Goal: Task Accomplishment & Management: Use online tool/utility

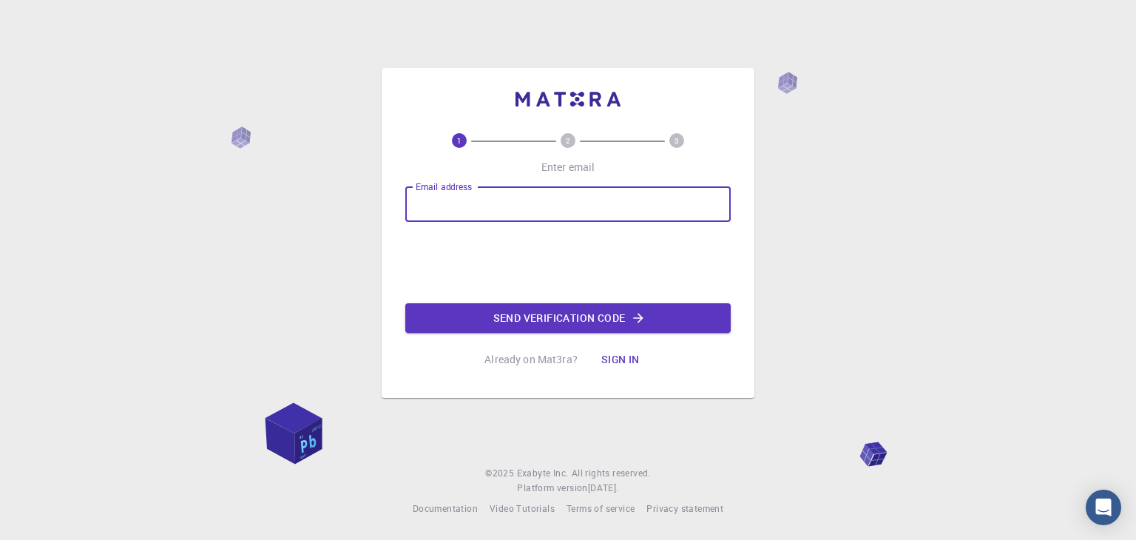
type input "ahuamanaguirre@gmail.com"
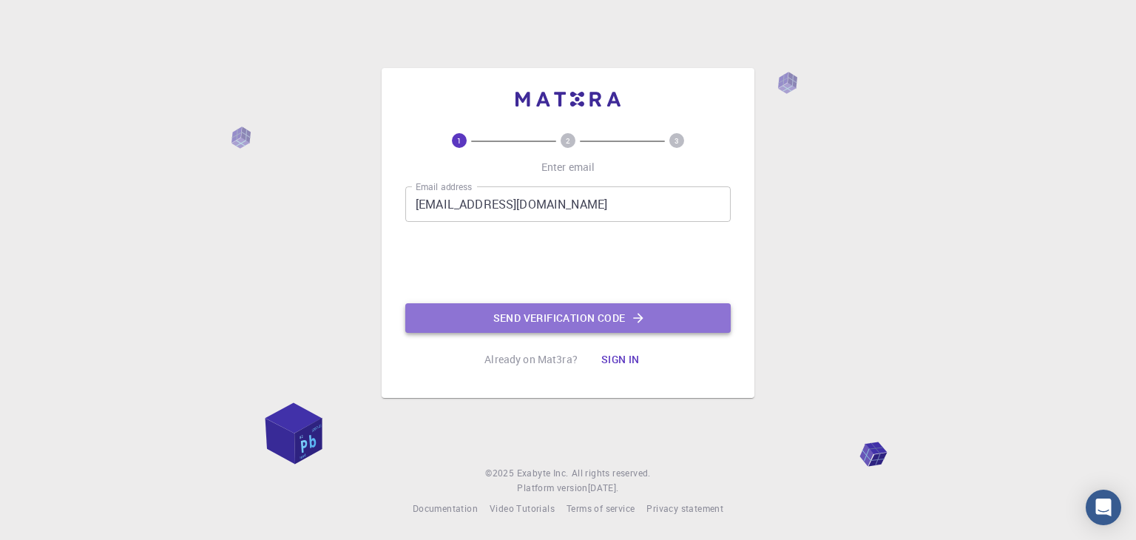
click at [604, 323] on button "Send verification code" at bounding box center [567, 318] width 325 height 30
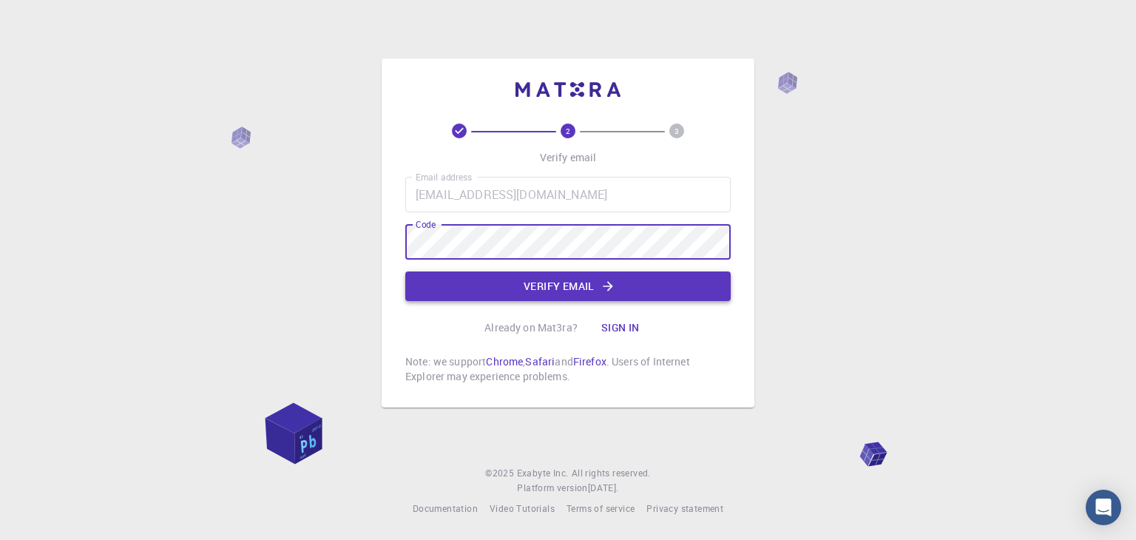
click at [581, 285] on button "Verify email" at bounding box center [567, 286] width 325 height 30
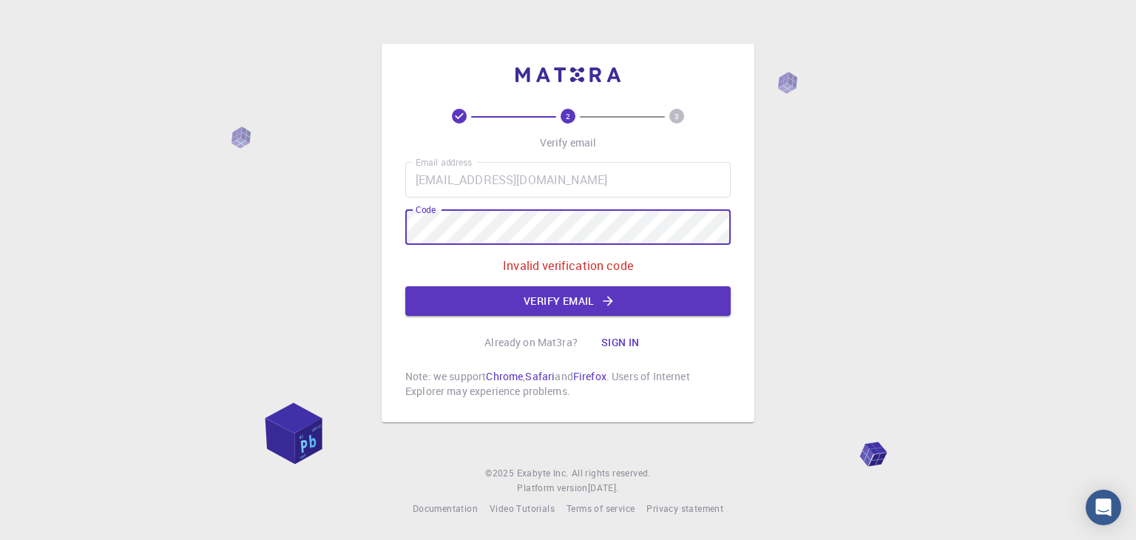
click at [387, 243] on div "2 3 Verify email Email address ahuamanaguirre@gmail.com Email address Code Code…" at bounding box center [568, 233] width 373 height 379
click at [584, 296] on button "Verify email" at bounding box center [567, 301] width 325 height 30
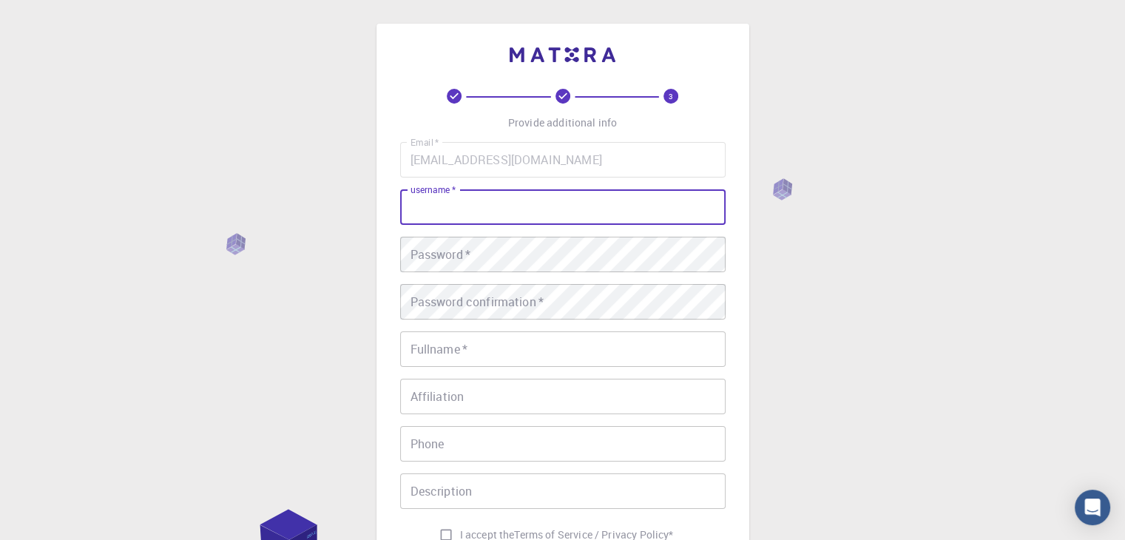
click at [473, 216] on input "username   *" at bounding box center [562, 207] width 325 height 36
type input "anthonyhuaman"
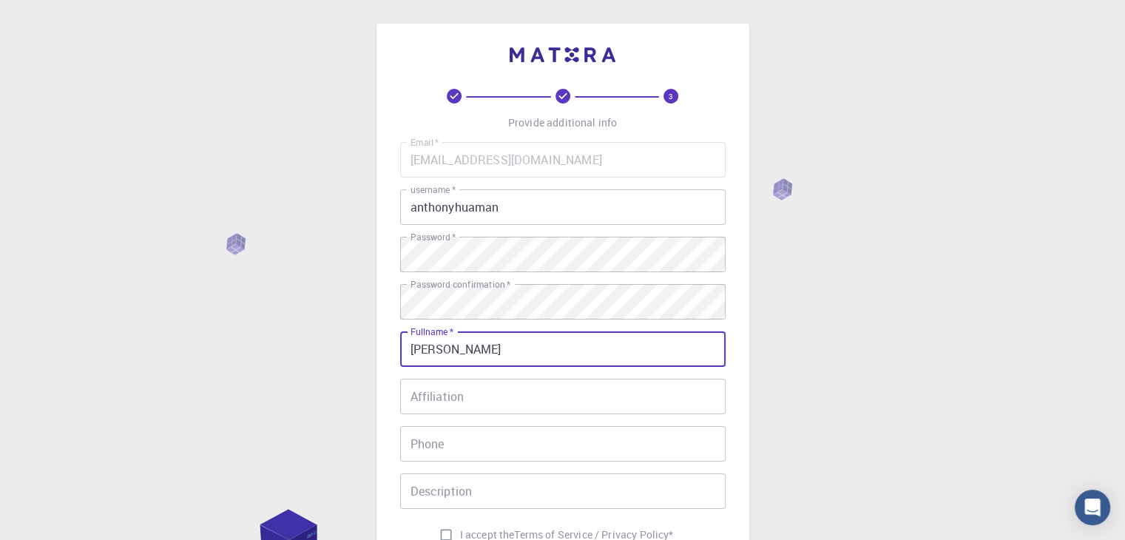
type input "[PERSON_NAME]"
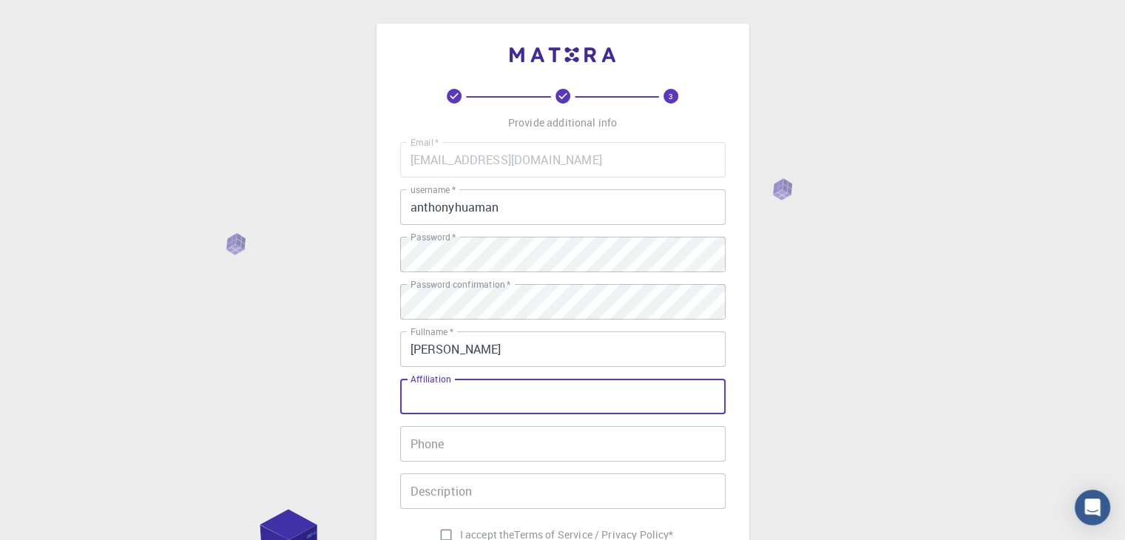
click at [459, 402] on input "Affiliation" at bounding box center [562, 397] width 325 height 36
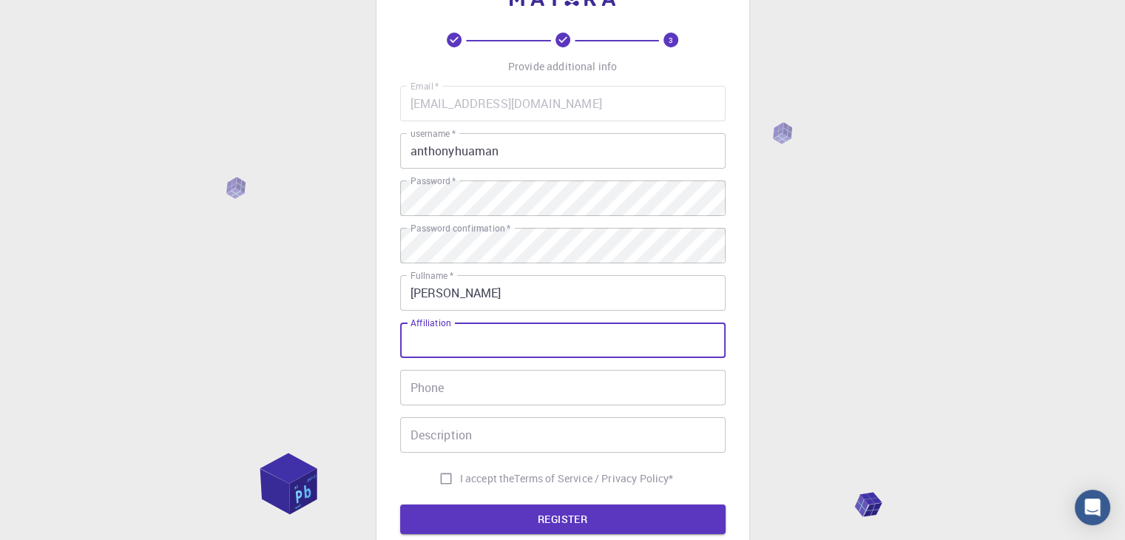
scroll to position [148, 0]
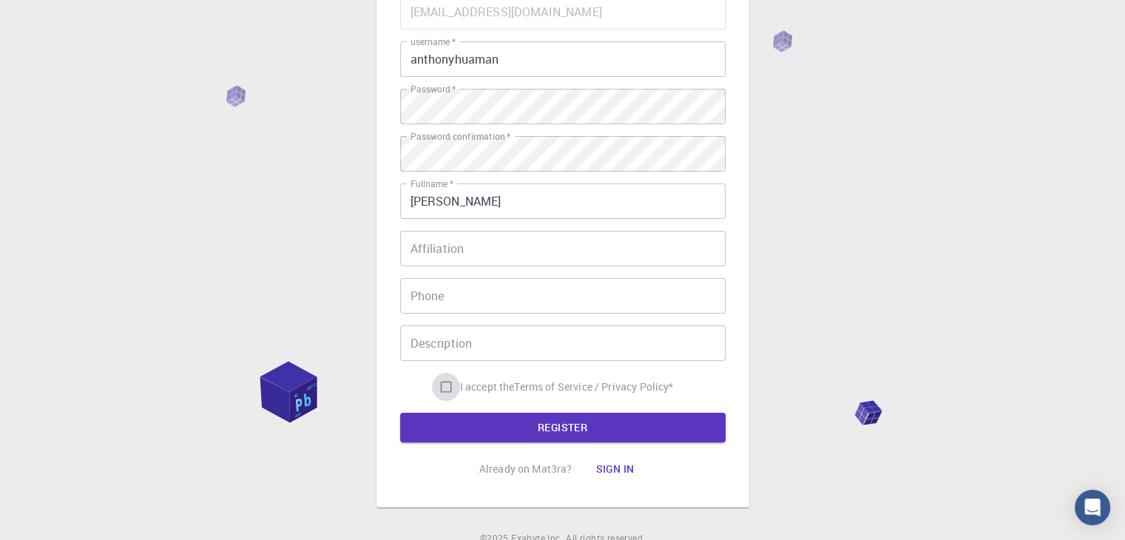
click at [445, 389] on input "I accept the Terms of Service / Privacy Policy *" at bounding box center [446, 387] width 28 height 28
checkbox input "true"
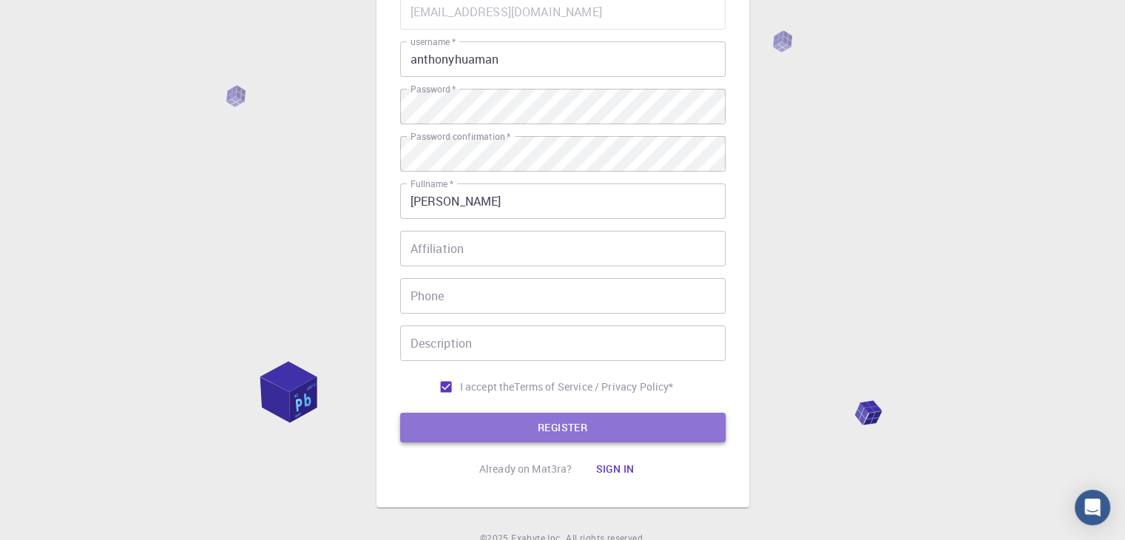
click at [601, 422] on button "REGISTER" at bounding box center [562, 428] width 325 height 30
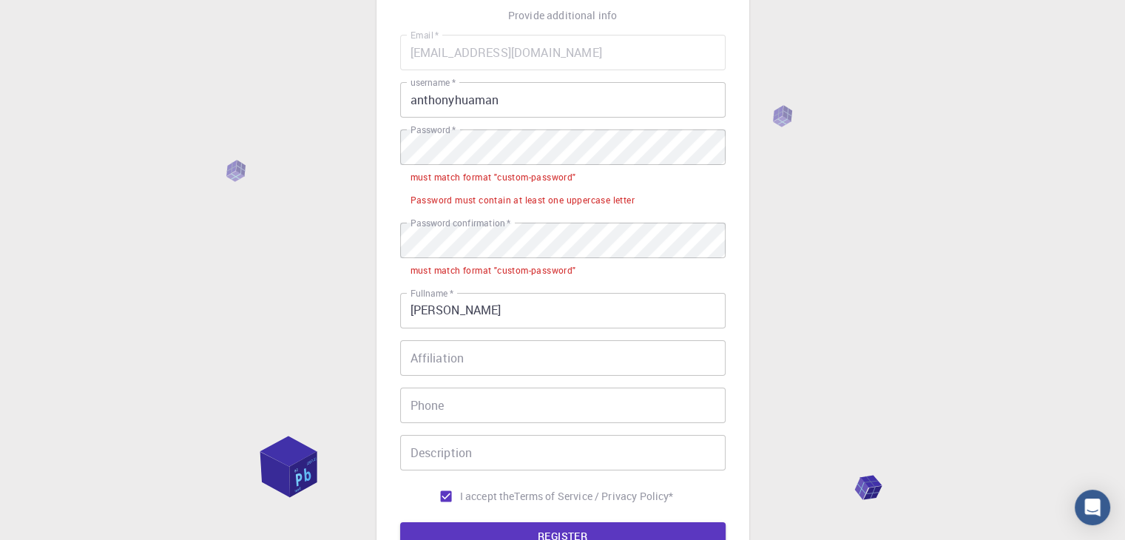
scroll to position [74, 0]
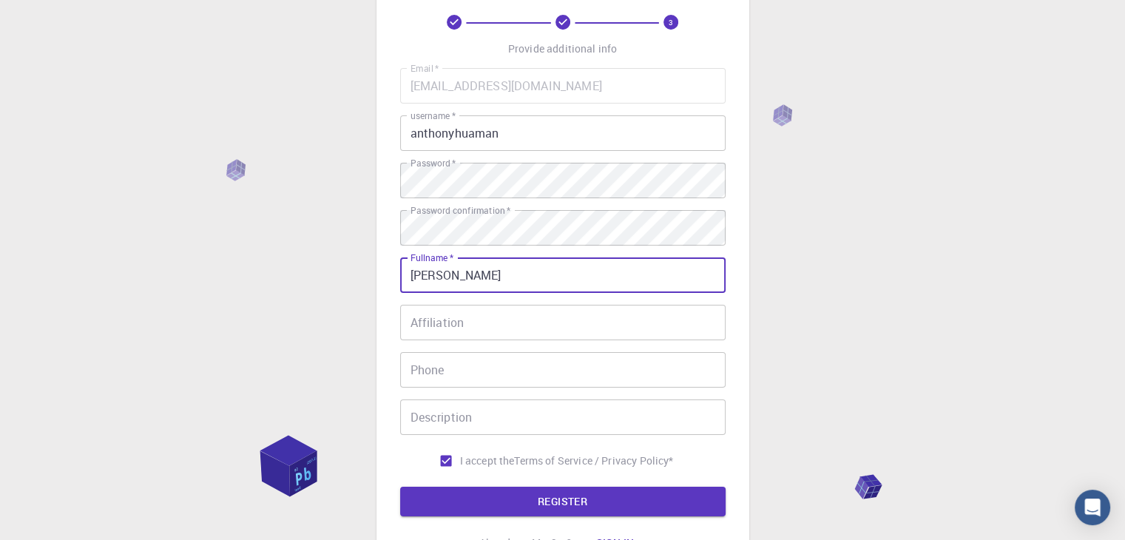
click at [518, 275] on input "[PERSON_NAME]" at bounding box center [562, 275] width 325 height 36
click at [734, 282] on div "3 Provide additional info Email   * ahuamanaguirre@gmail.com Email   * username…" at bounding box center [563, 266] width 373 height 632
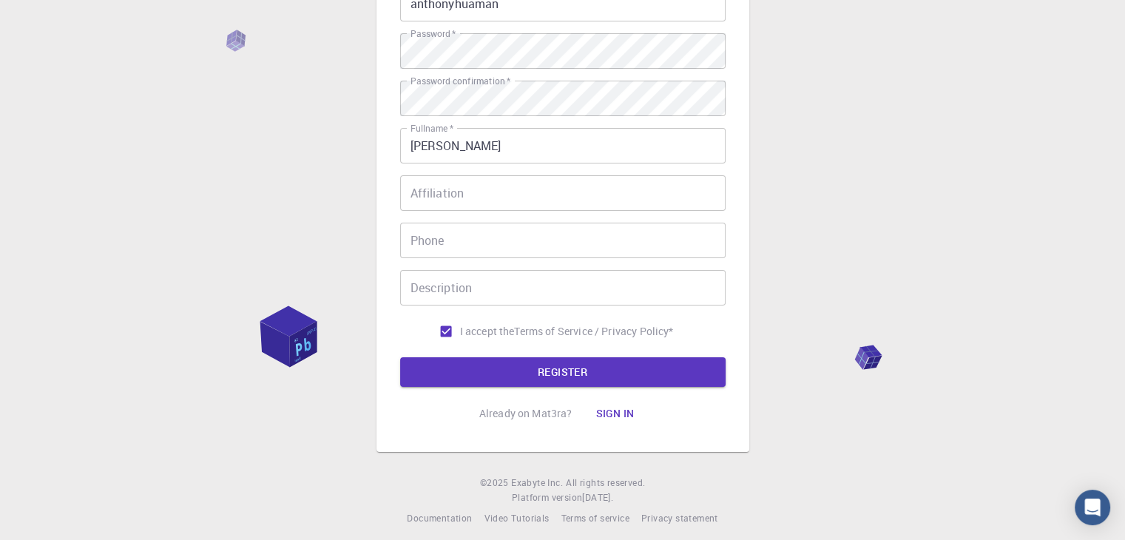
scroll to position [213, 0]
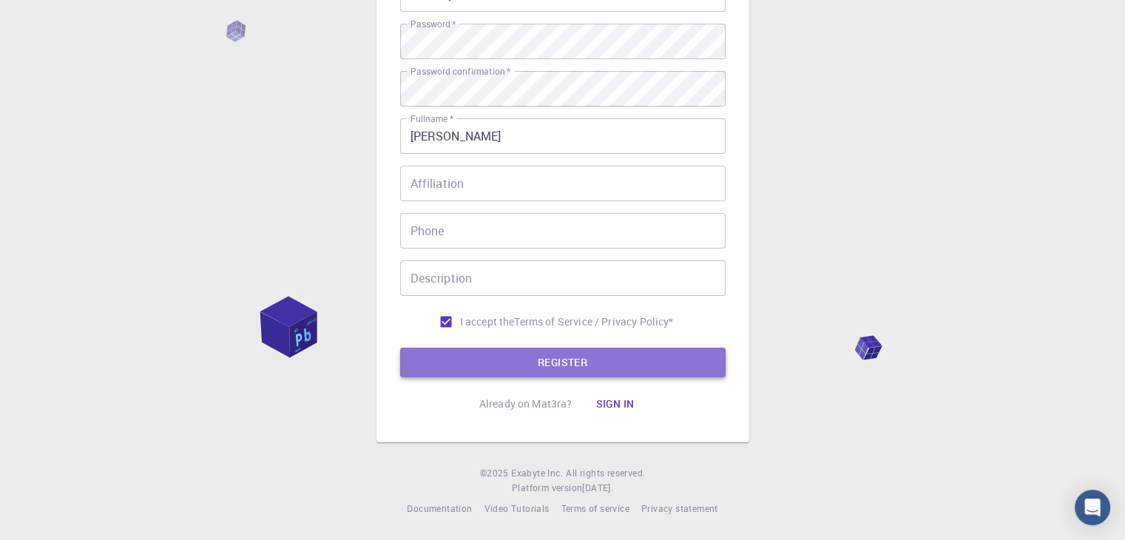
click at [610, 359] on button "REGISTER" at bounding box center [562, 363] width 325 height 30
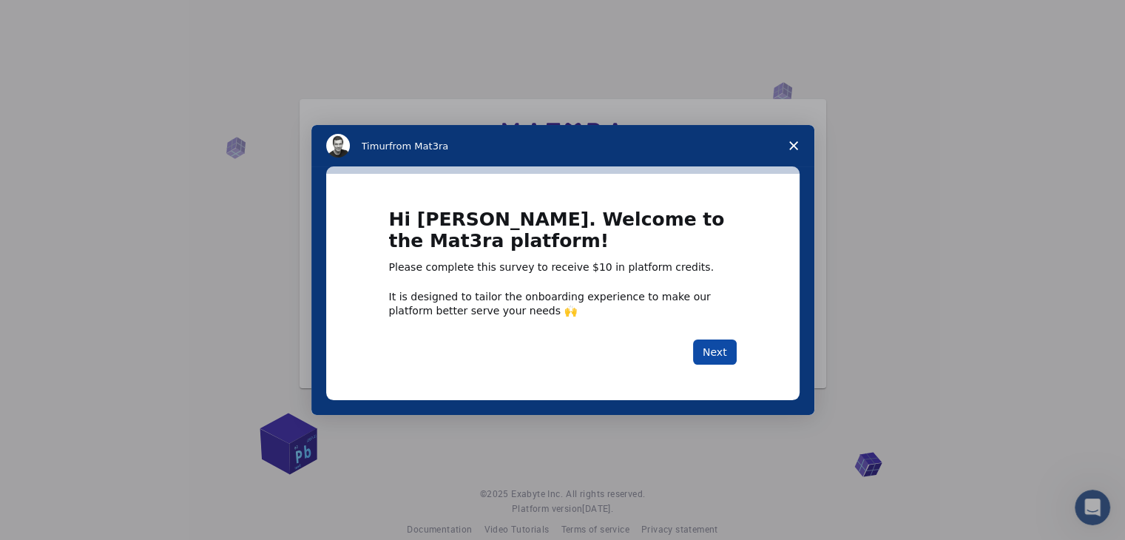
click at [721, 345] on button "Next" at bounding box center [715, 352] width 44 height 25
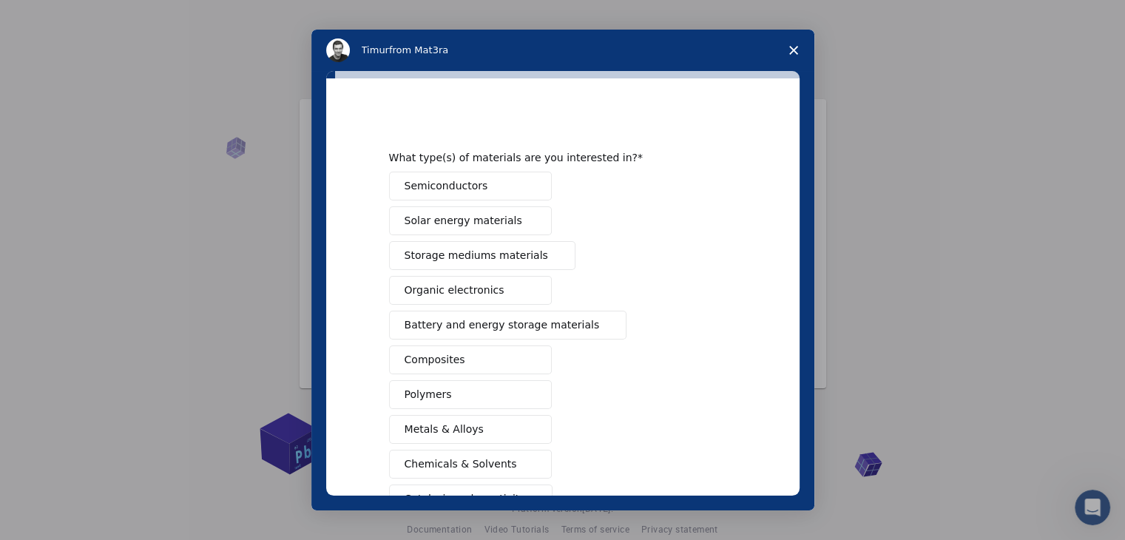
click at [453, 182] on span "Semiconductors" at bounding box center [447, 186] width 84 height 16
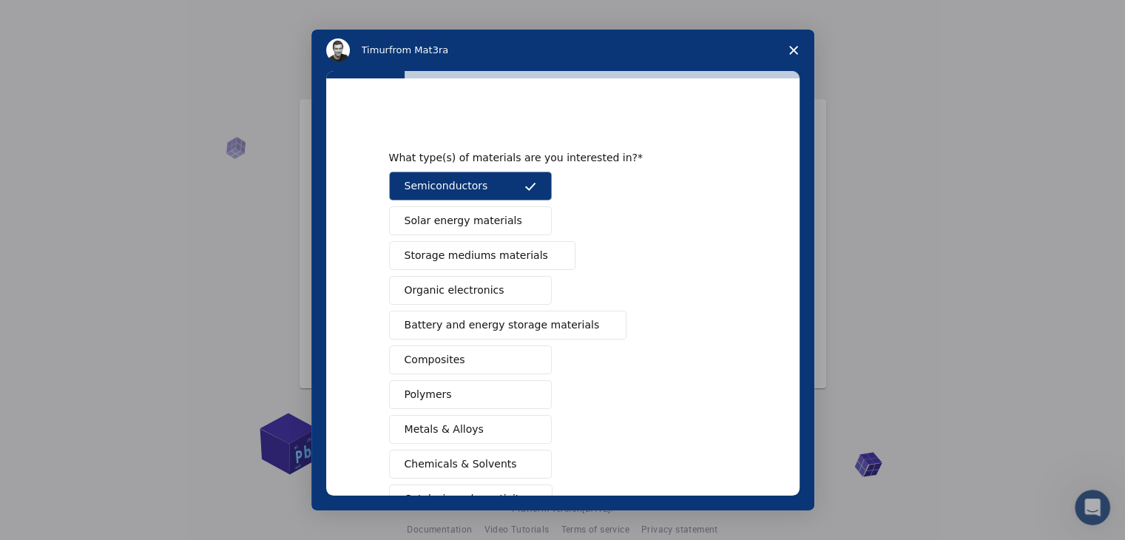
click at [486, 219] on span "Solar energy materials" at bounding box center [464, 221] width 118 height 16
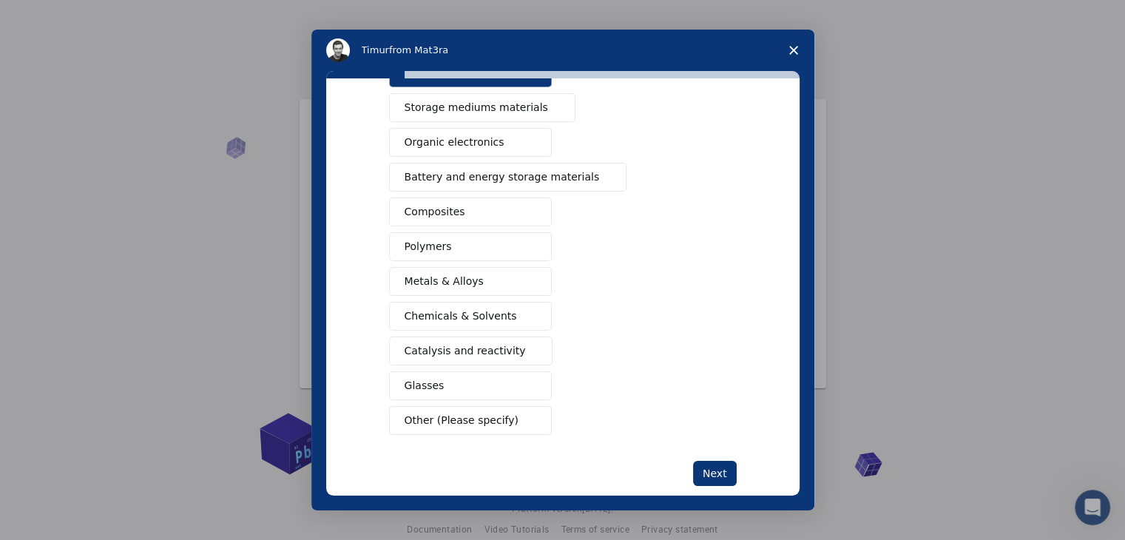
scroll to position [170, 0]
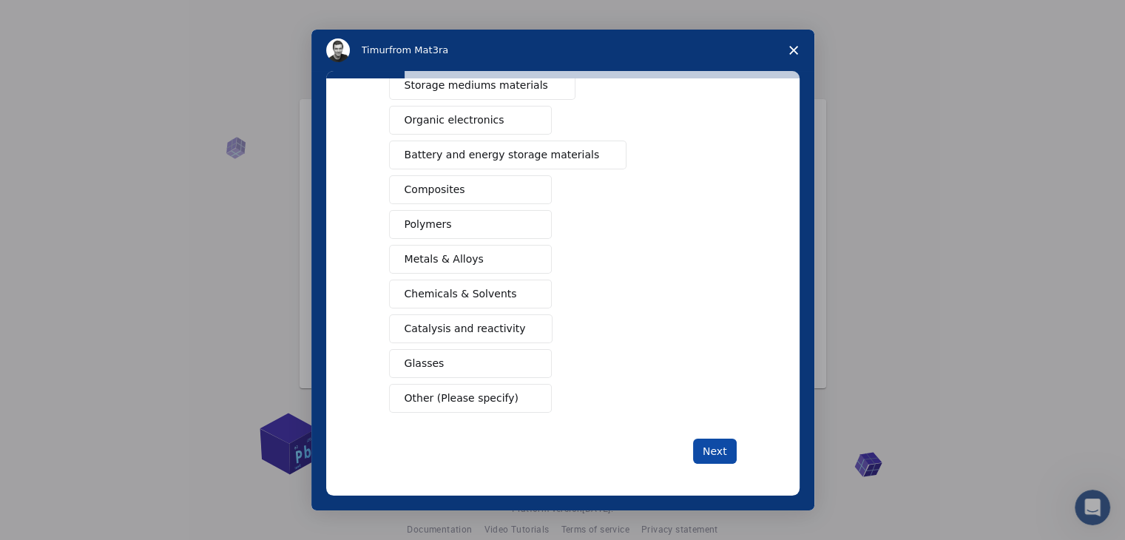
click at [698, 457] on button "Next" at bounding box center [715, 451] width 44 height 25
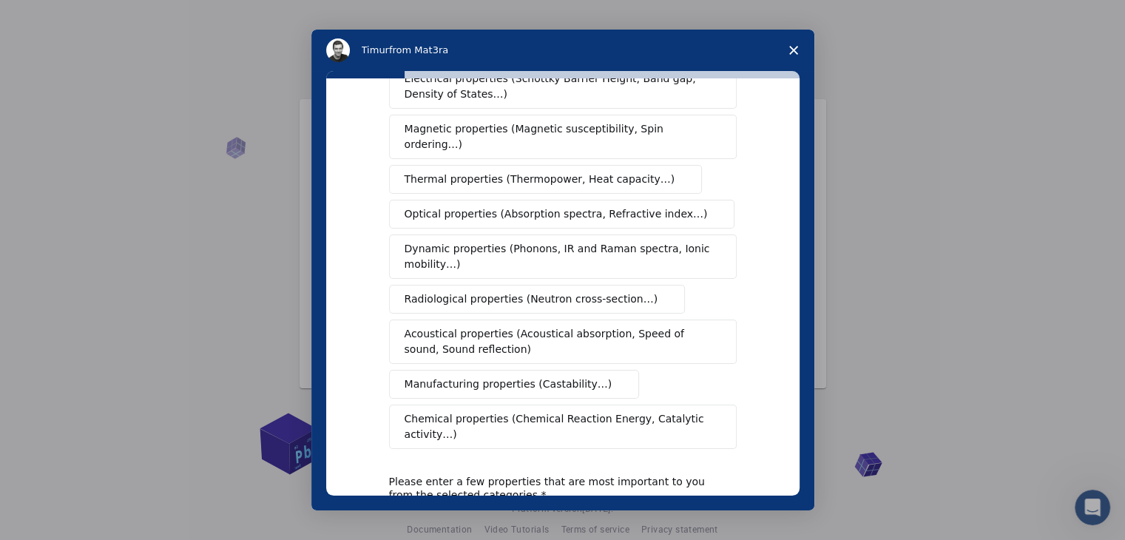
scroll to position [148, 0]
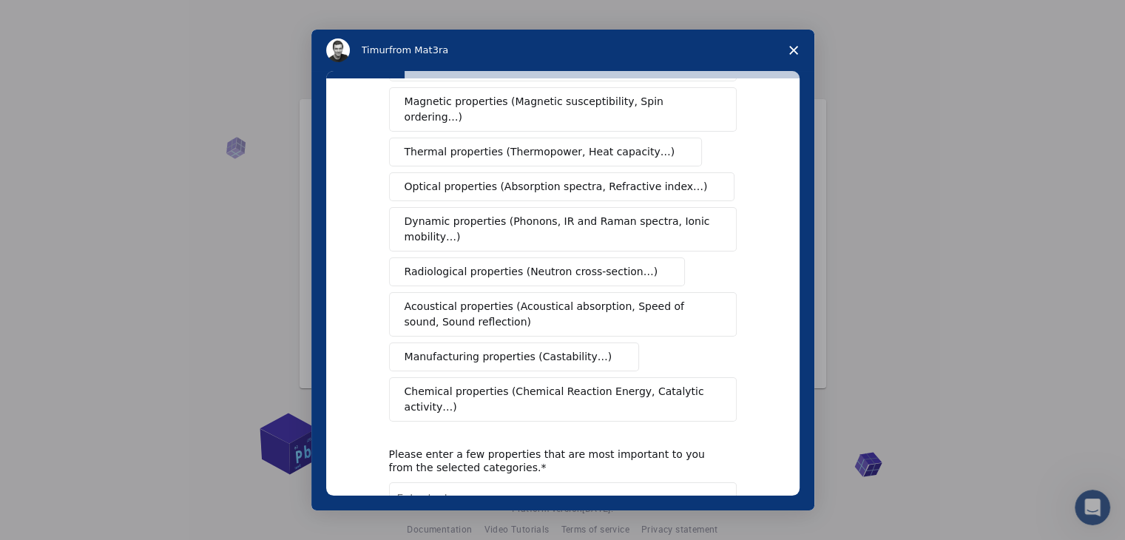
click at [459, 214] on span "Dynamic properties (Phonons, IR and Raman spectra, Ionic mobility…)" at bounding box center [558, 229] width 307 height 31
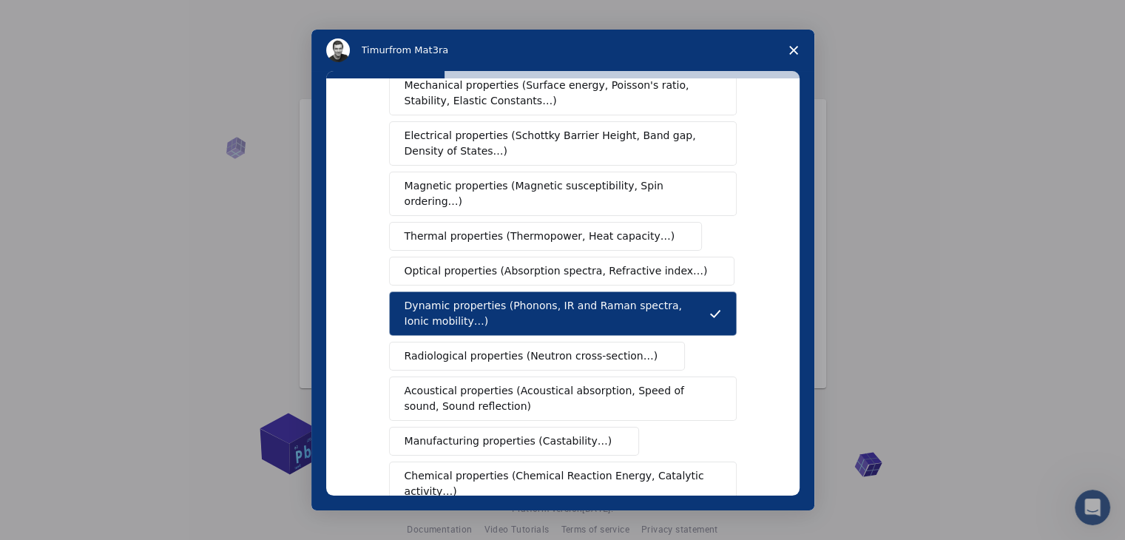
scroll to position [0, 0]
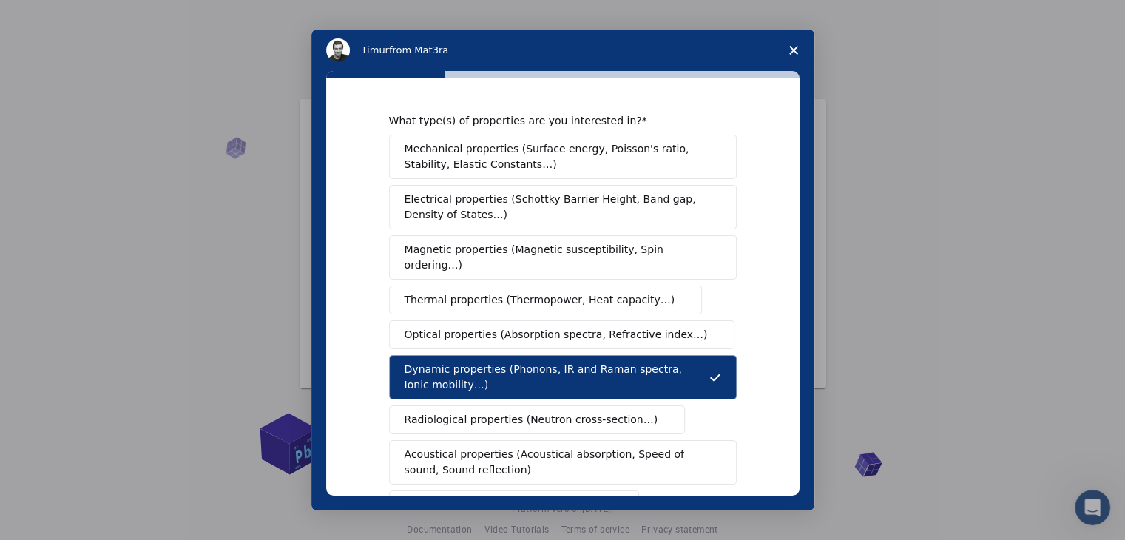
click at [470, 327] on span "Optical properties (Absorption spectra, Refractive index…)" at bounding box center [556, 335] width 303 height 16
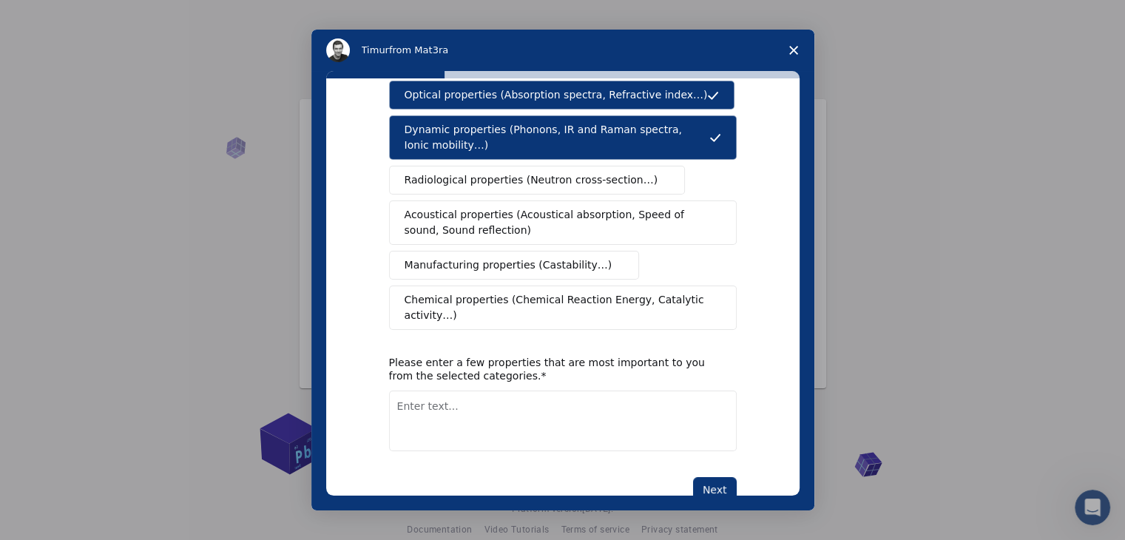
scroll to position [247, 0]
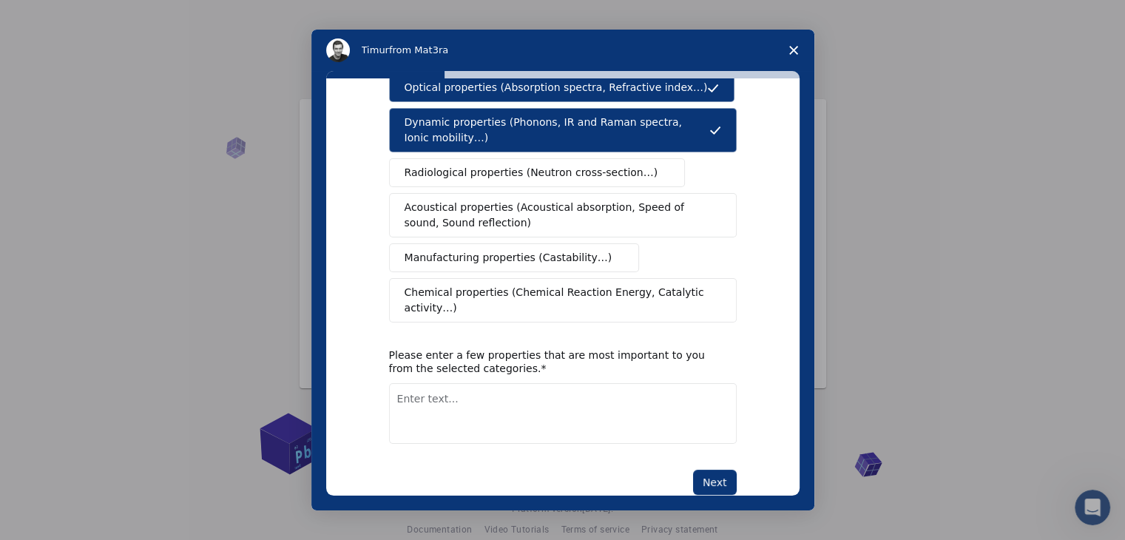
click at [569, 282] on button "Chemical properties (Chemical Reaction Energy, Catalytic activity…)" at bounding box center [563, 300] width 348 height 44
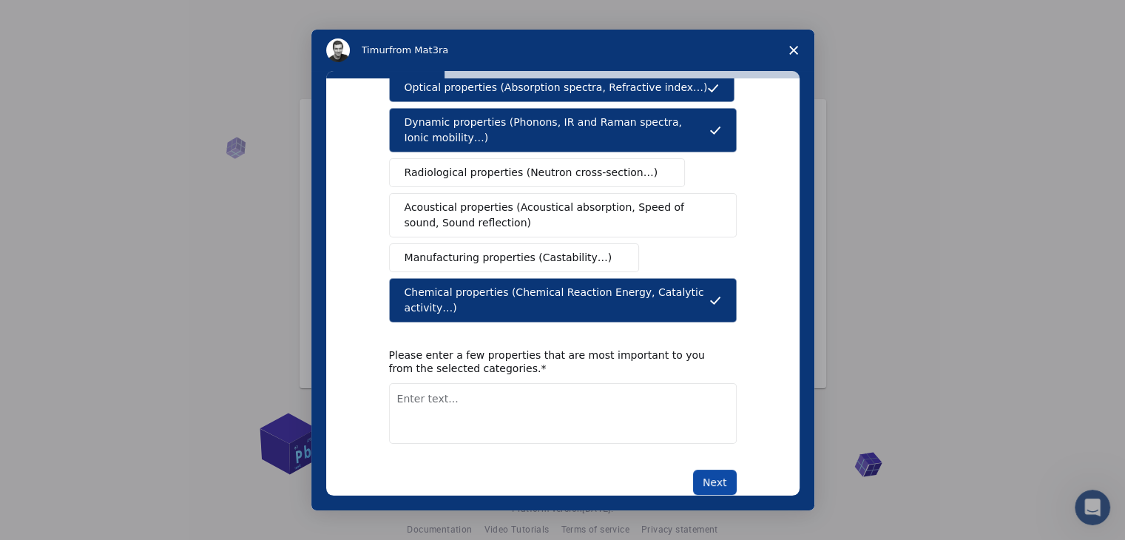
click at [695, 470] on button "Next" at bounding box center [715, 482] width 44 height 25
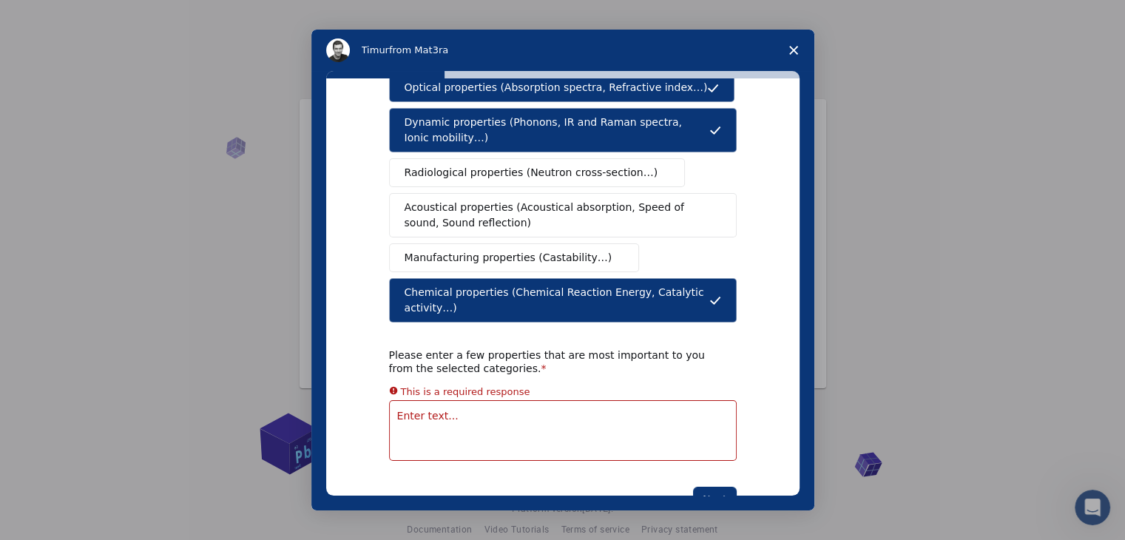
click at [651, 400] on textarea "Enter text..." at bounding box center [563, 430] width 348 height 61
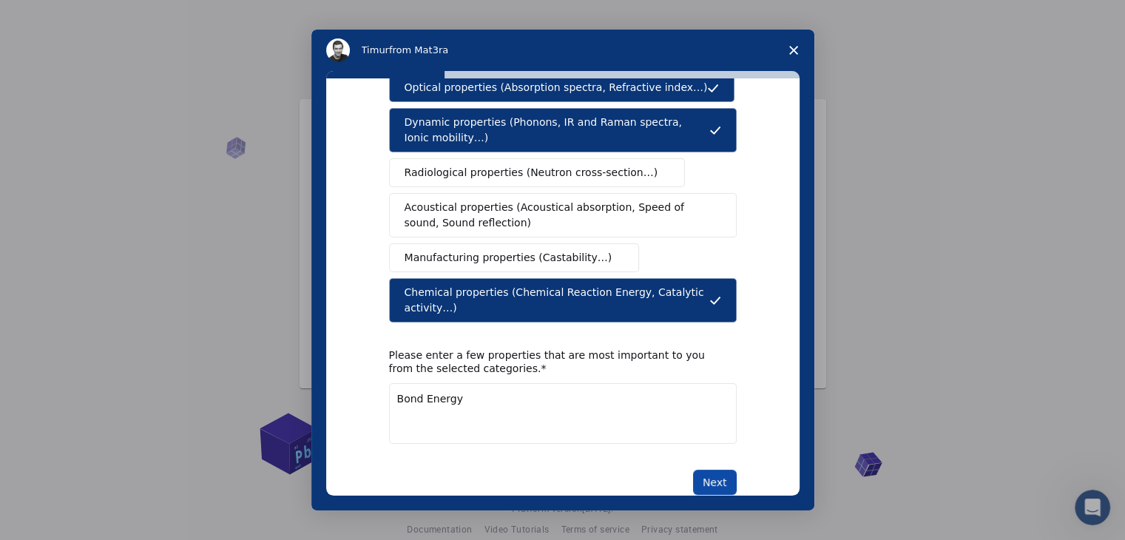
type textarea "Bond Energy"
click at [711, 470] on button "Next" at bounding box center [715, 482] width 44 height 25
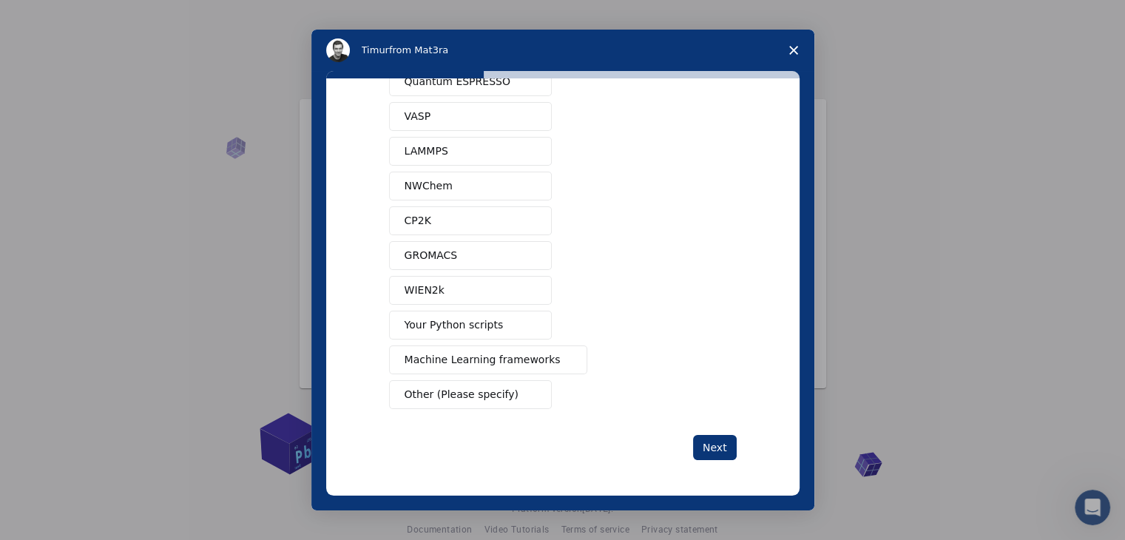
scroll to position [0, 0]
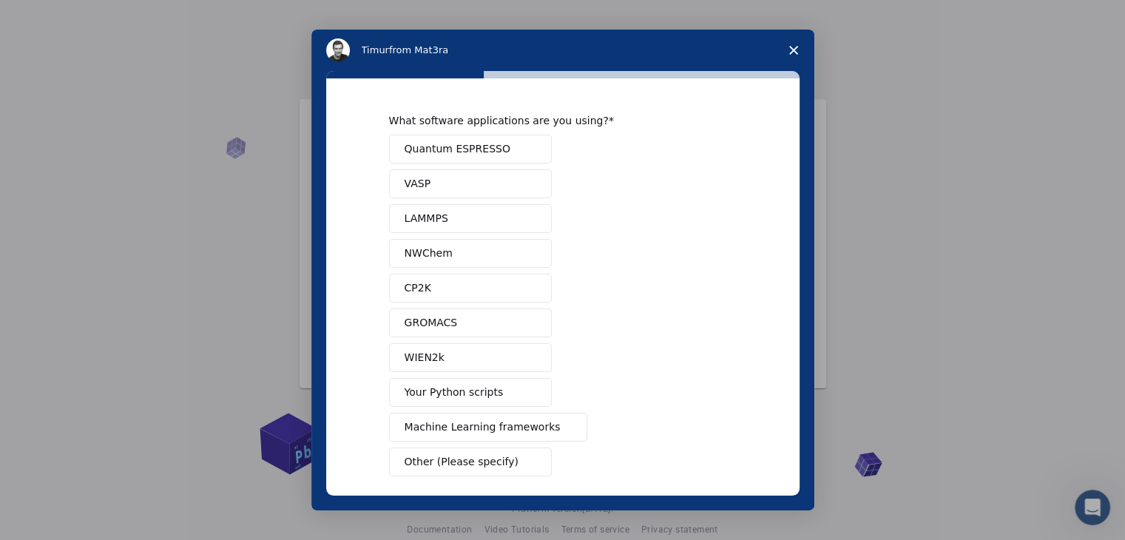
click at [494, 144] on button "Quantum ESPRESSO" at bounding box center [470, 149] width 163 height 29
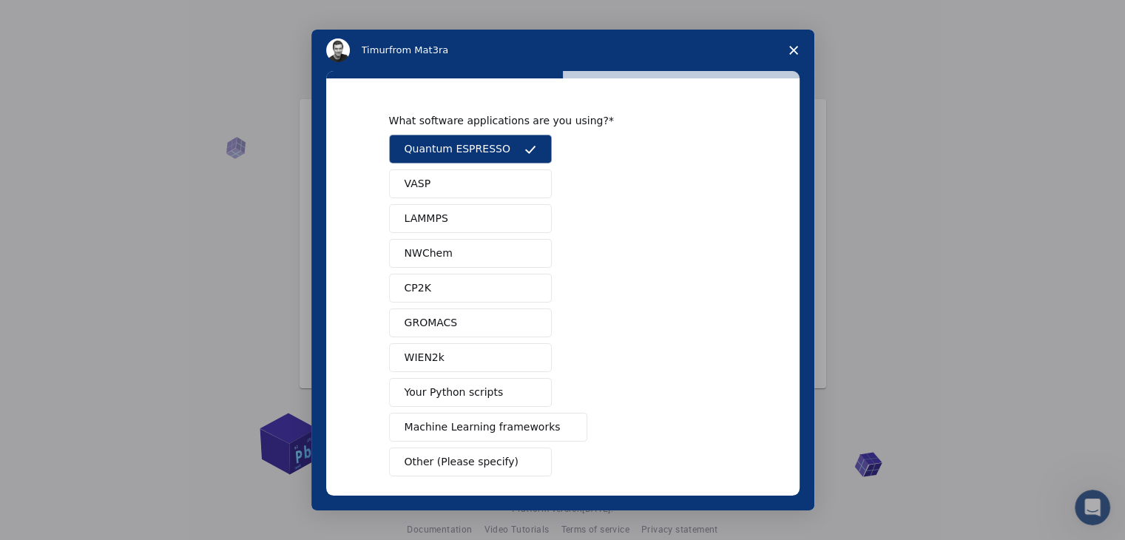
click at [487, 214] on button "LAMMPS" at bounding box center [470, 218] width 163 height 29
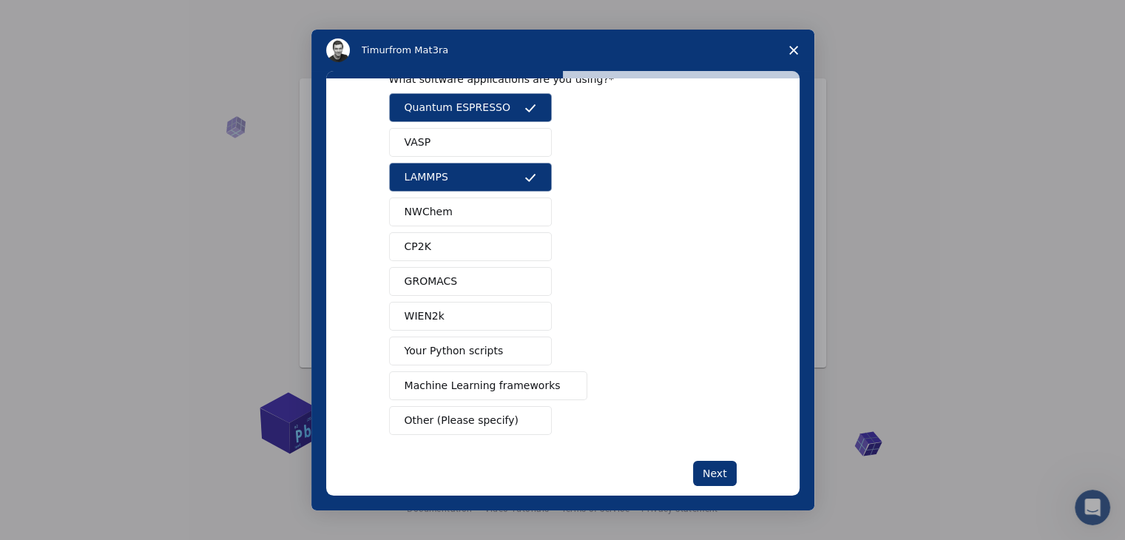
scroll to position [64, 0]
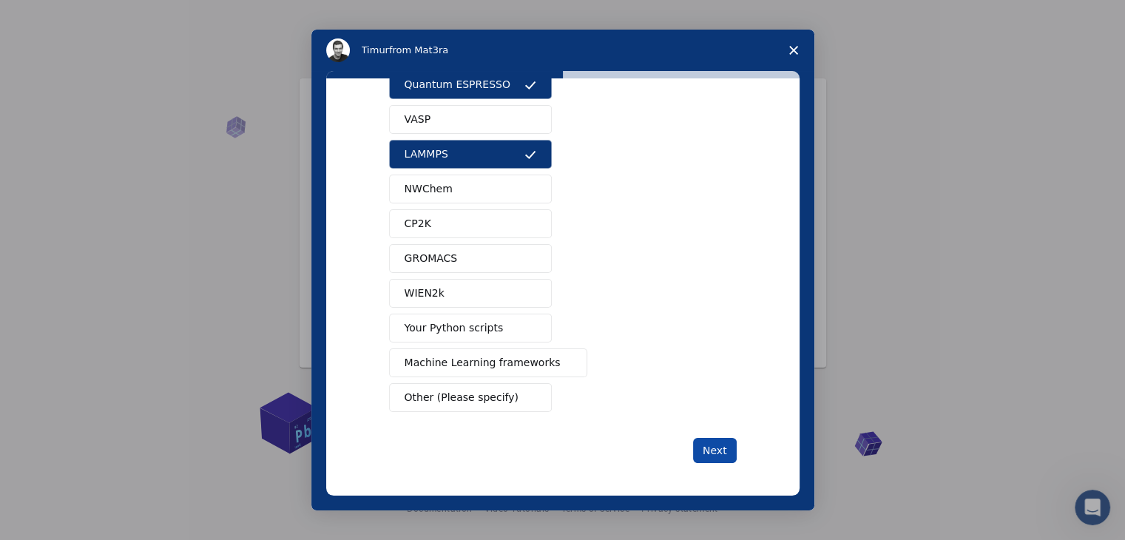
click at [694, 448] on button "Next" at bounding box center [715, 450] width 44 height 25
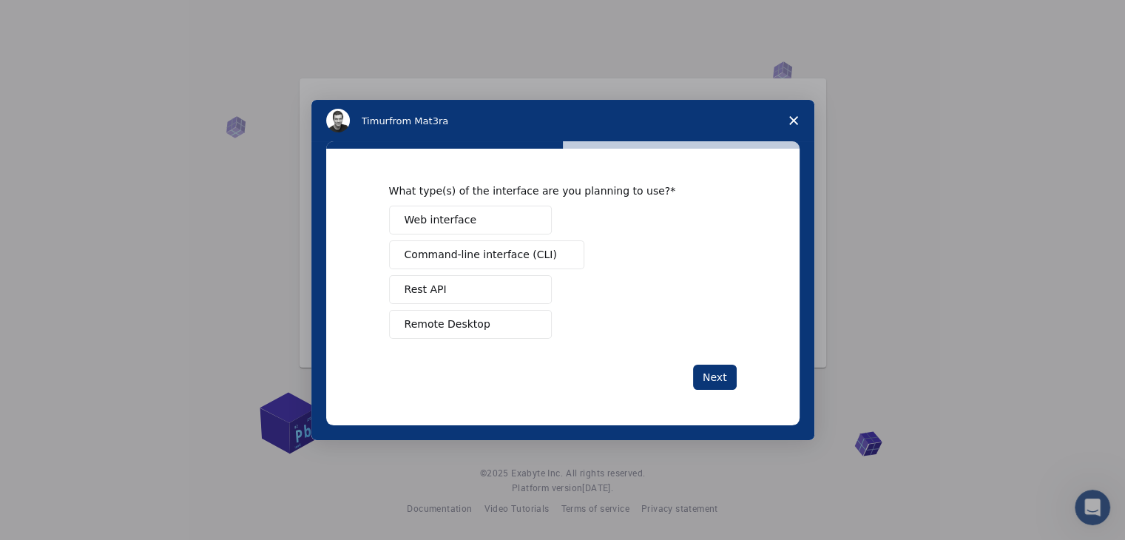
click at [515, 222] on button "Web interface" at bounding box center [470, 220] width 163 height 29
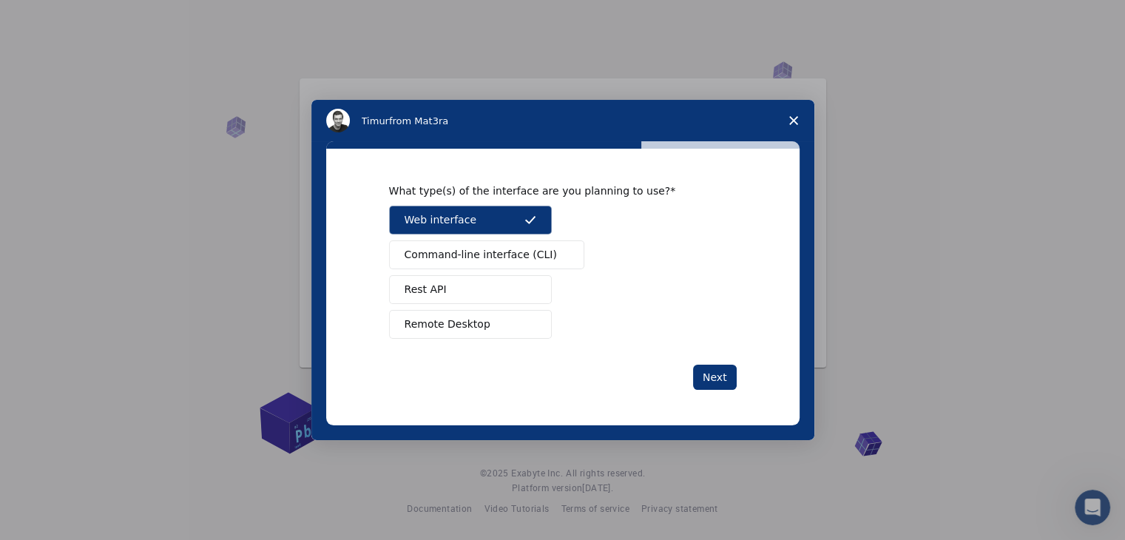
click at [505, 325] on button "Remote Desktop" at bounding box center [470, 324] width 163 height 29
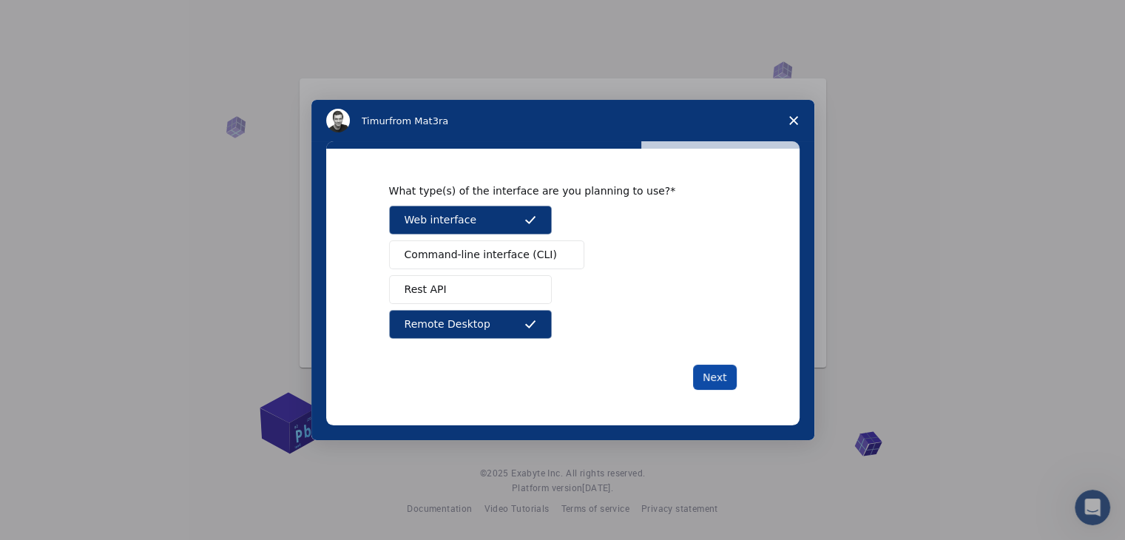
click at [719, 368] on button "Next" at bounding box center [715, 377] width 44 height 25
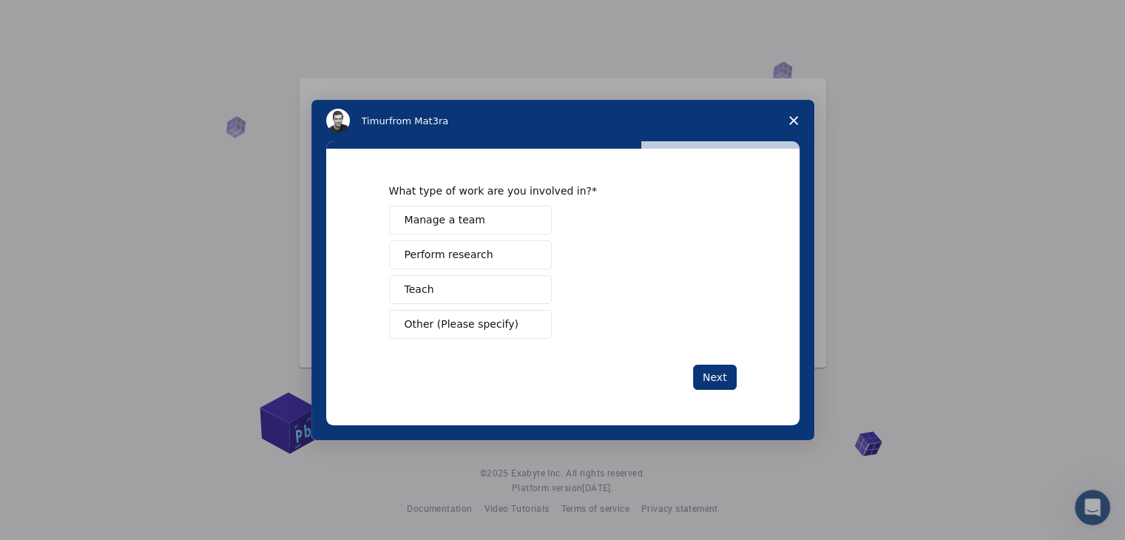
click at [481, 252] on span "Perform research" at bounding box center [449, 255] width 89 height 16
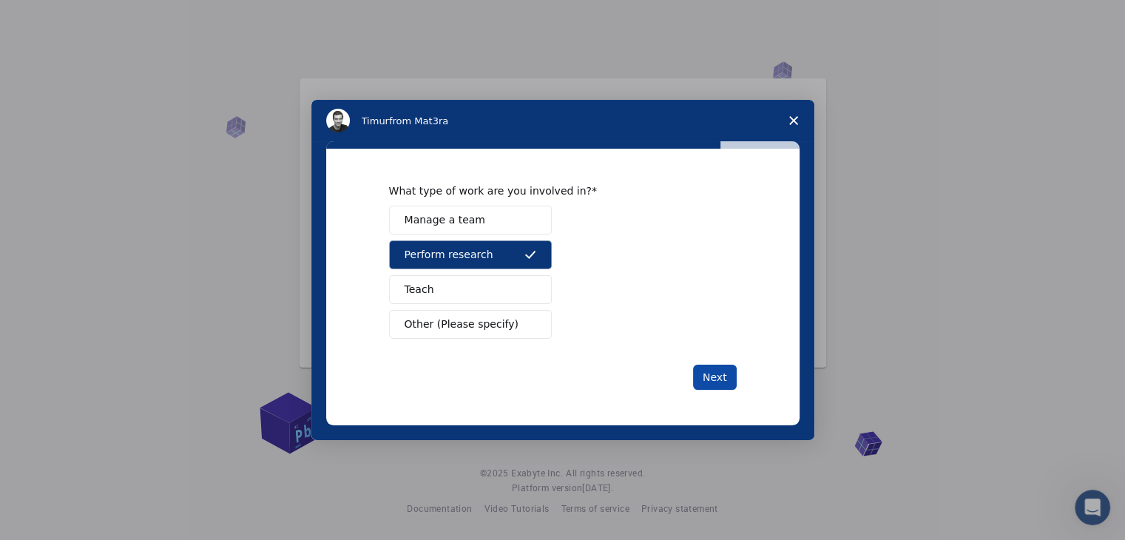
click at [710, 368] on button "Next" at bounding box center [715, 377] width 44 height 25
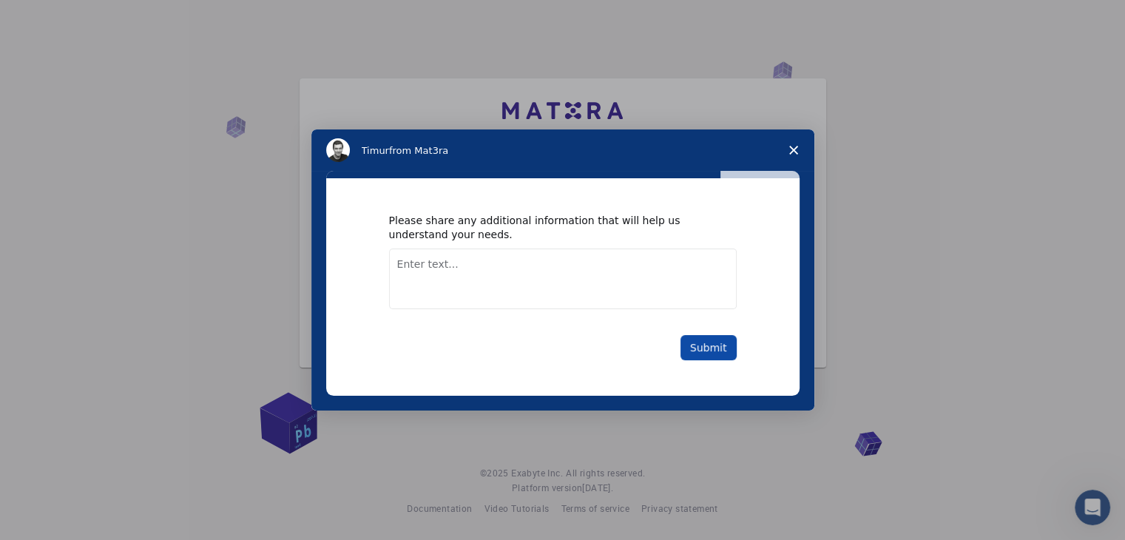
click at [696, 349] on button "Submit" at bounding box center [709, 347] width 56 height 25
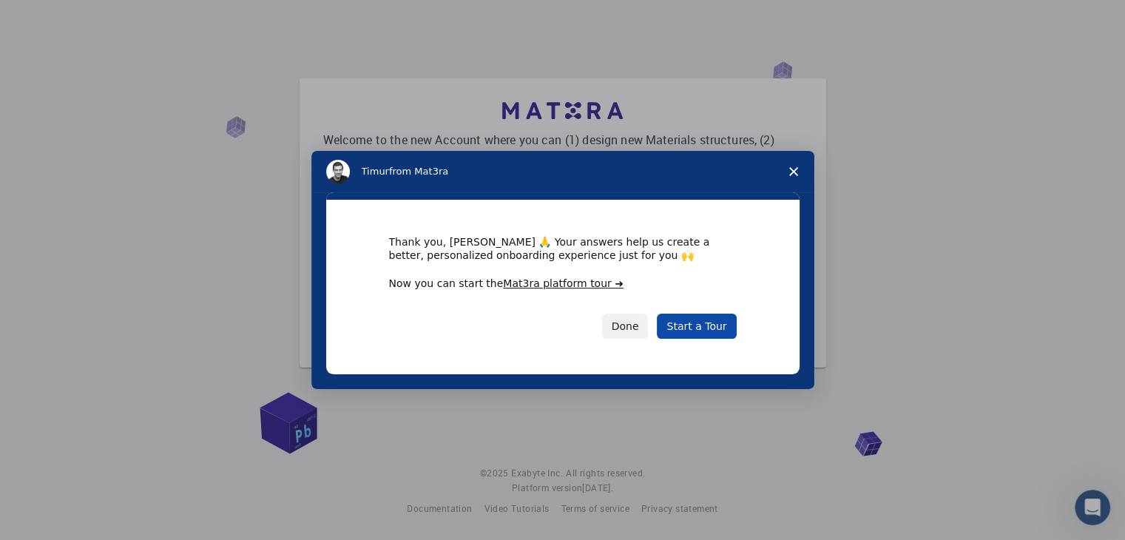
click at [696, 329] on link "Start a Tour" at bounding box center [696, 326] width 79 height 25
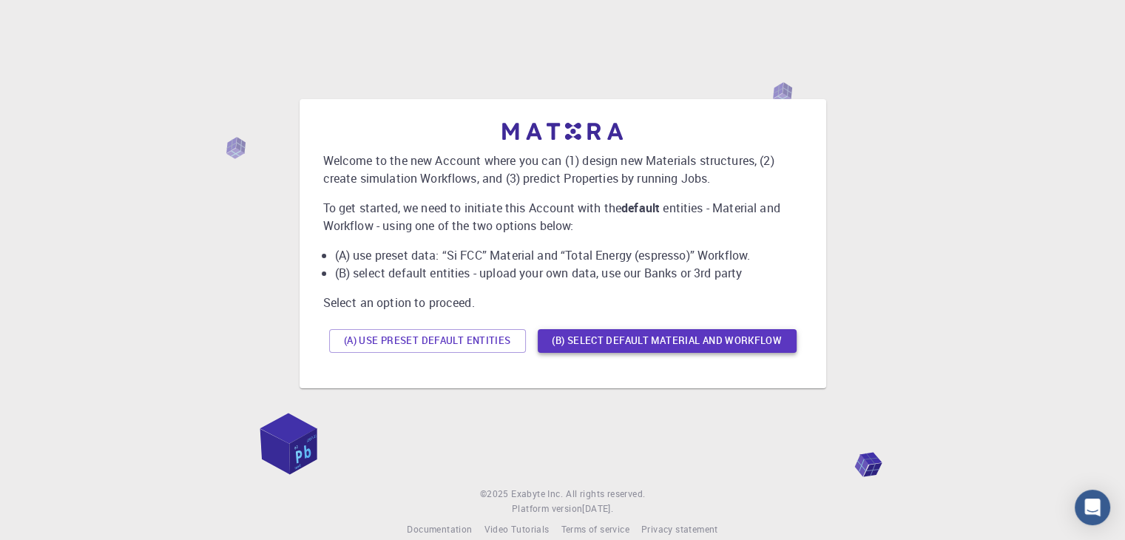
click at [595, 336] on button "(B) Select default material and workflow" at bounding box center [667, 341] width 259 height 24
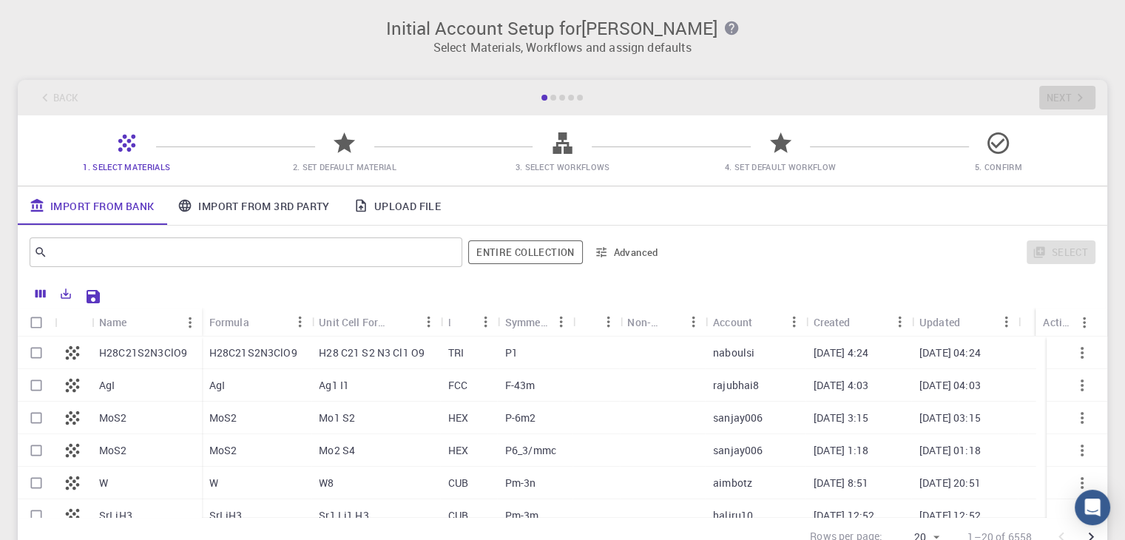
click at [41, 92] on div "Back Next" at bounding box center [563, 98] width 1090 height 36
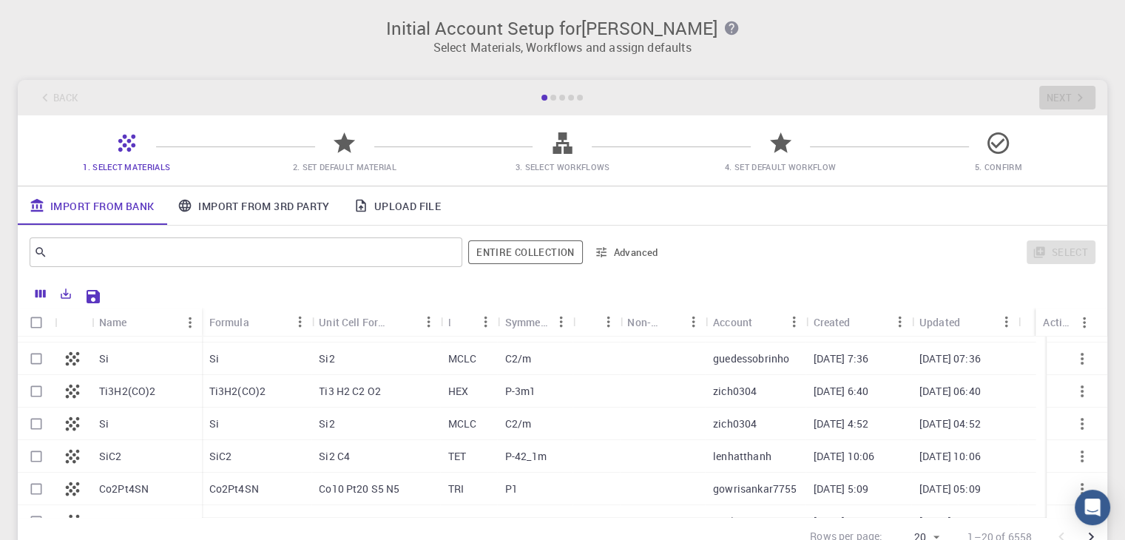
scroll to position [222, 0]
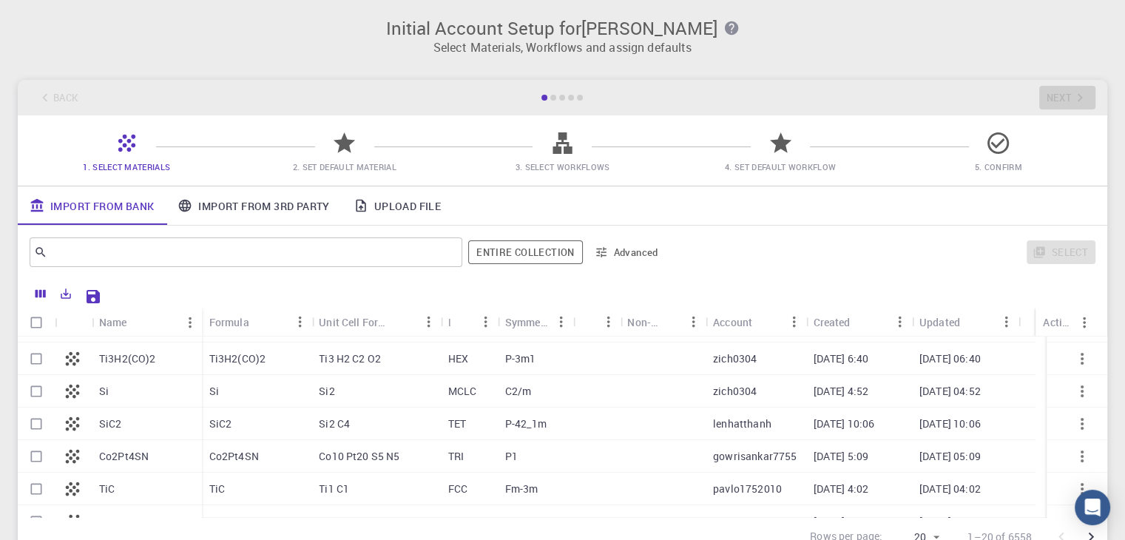
click at [122, 485] on div "TiC" at bounding box center [147, 489] width 110 height 33
checkbox input "true"
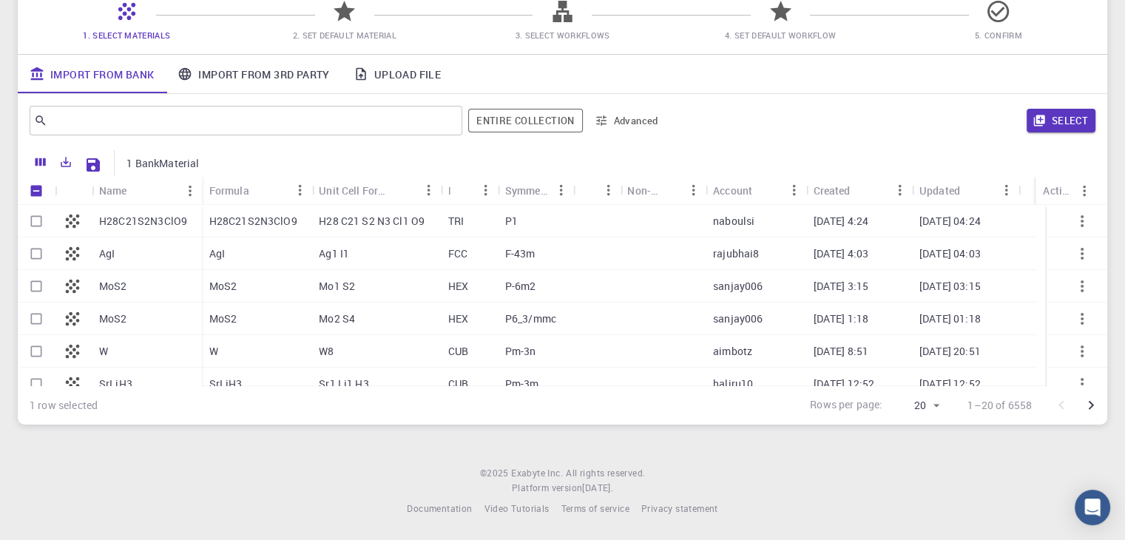
scroll to position [0, 0]
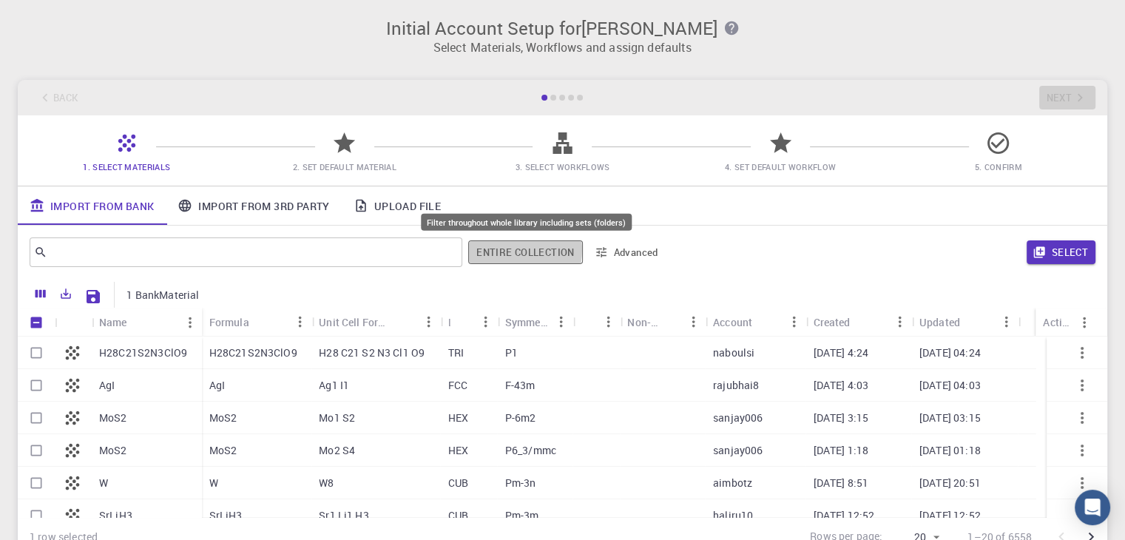
click at [499, 249] on button "Entire collection" at bounding box center [525, 252] width 114 height 24
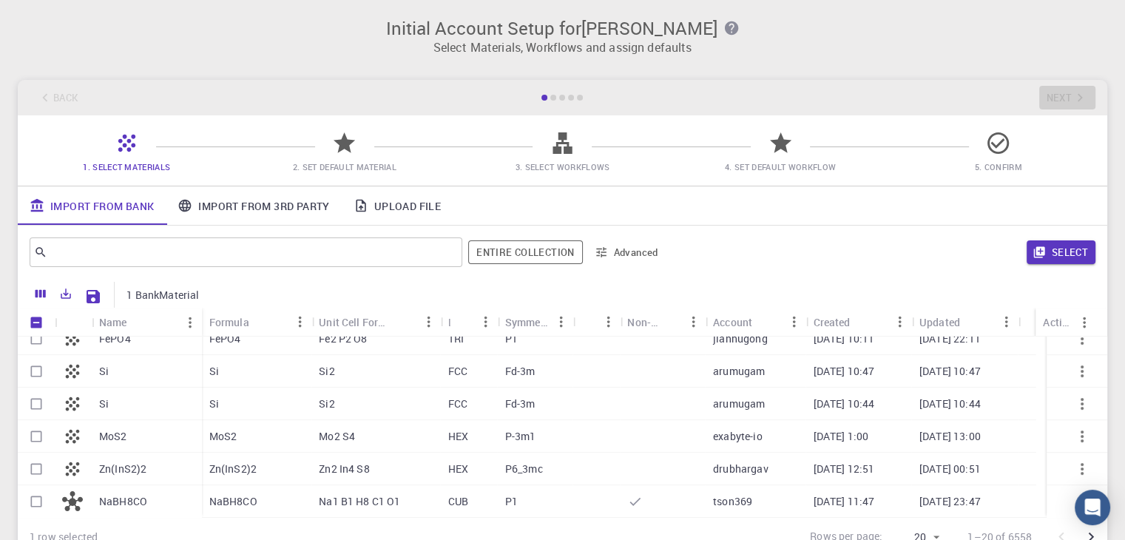
click at [325, 152] on span "2. Set Default Material" at bounding box center [345, 156] width 206 height 35
click at [374, 140] on span "2. Set Default Material" at bounding box center [345, 156] width 206 height 35
click at [355, 142] on icon at bounding box center [344, 143] width 26 height 26
click at [1056, 249] on button "Select" at bounding box center [1061, 252] width 69 height 24
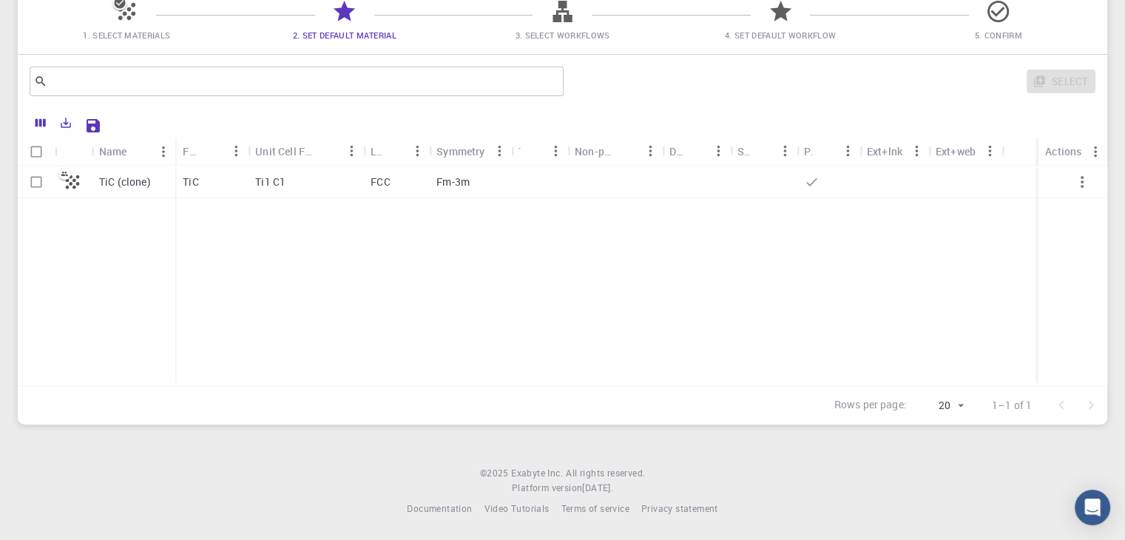
scroll to position [58, 0]
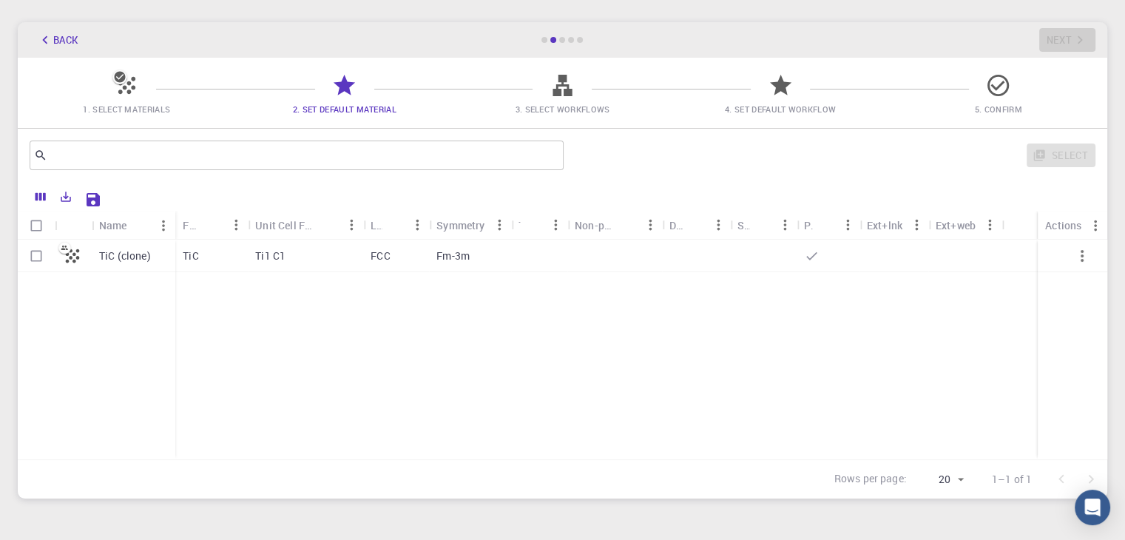
click at [36, 261] on input "Select row" at bounding box center [36, 256] width 28 height 28
checkbox input "true"
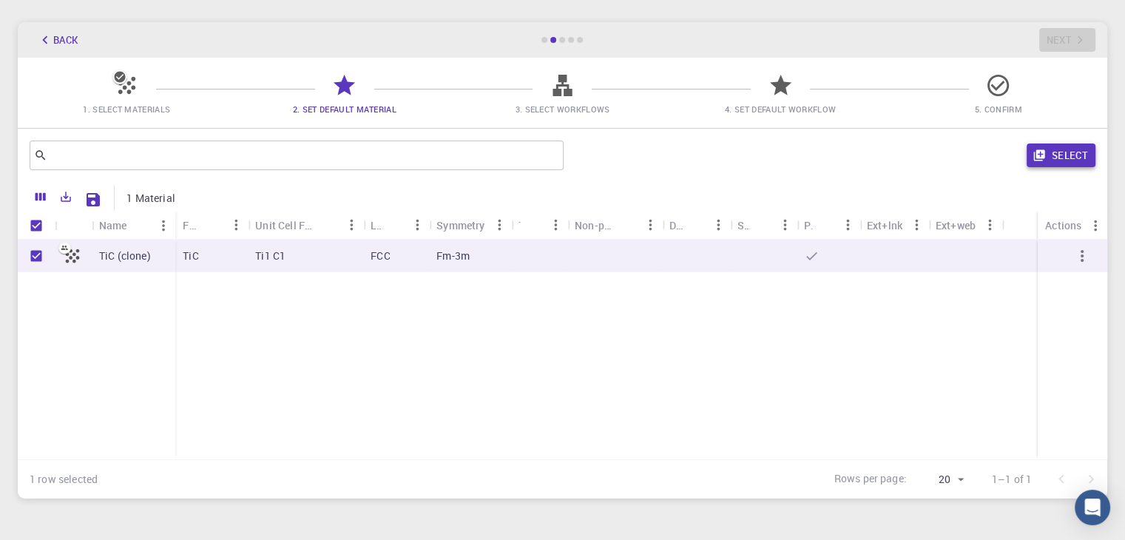
click at [1068, 149] on button "Select" at bounding box center [1061, 156] width 69 height 24
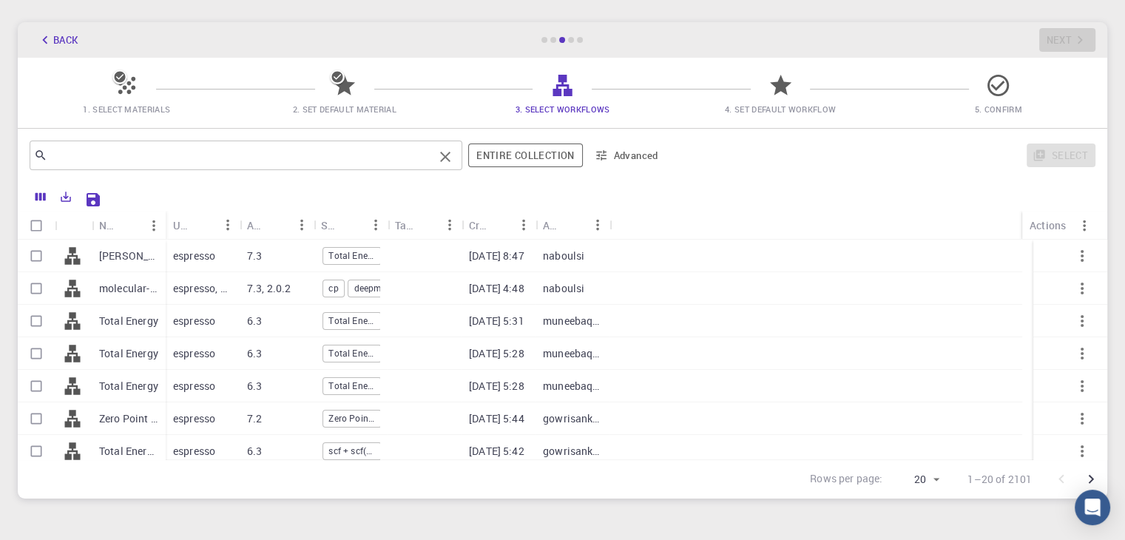
drag, startPoint x: 166, startPoint y: 220, endPoint x: 250, endPoint y: 149, distance: 110.3
click at [250, 149] on div "​ Entire collection Advanced Select Name Used application Application Version S…" at bounding box center [563, 314] width 1090 height 370
drag, startPoint x: 38, startPoint y: 325, endPoint x: 38, endPoint y: 348, distance: 22.9
click at [38, 325] on input "Select row" at bounding box center [36, 321] width 28 height 28
checkbox input "true"
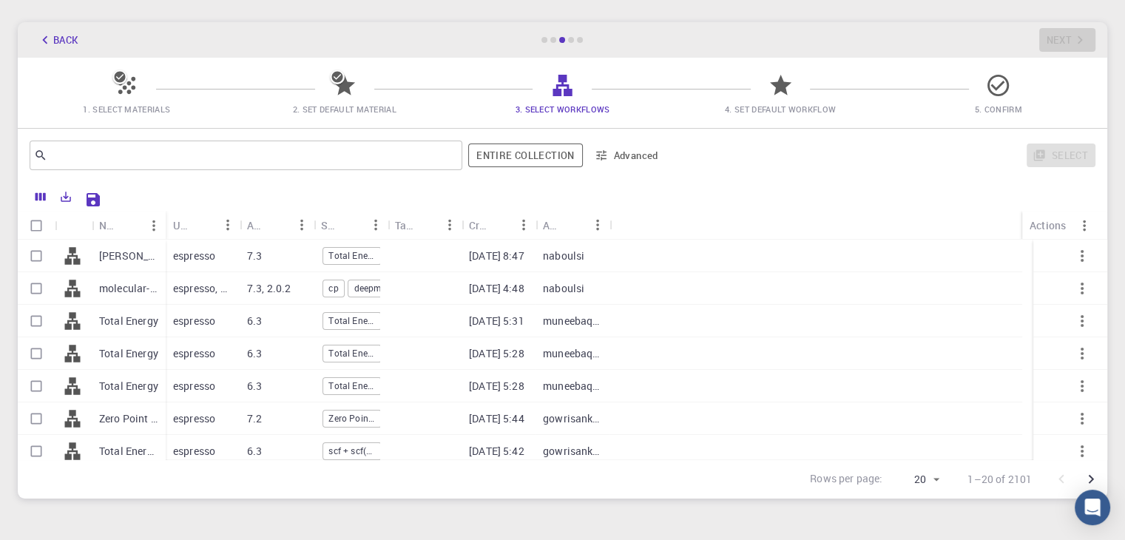
checkbox input "true"
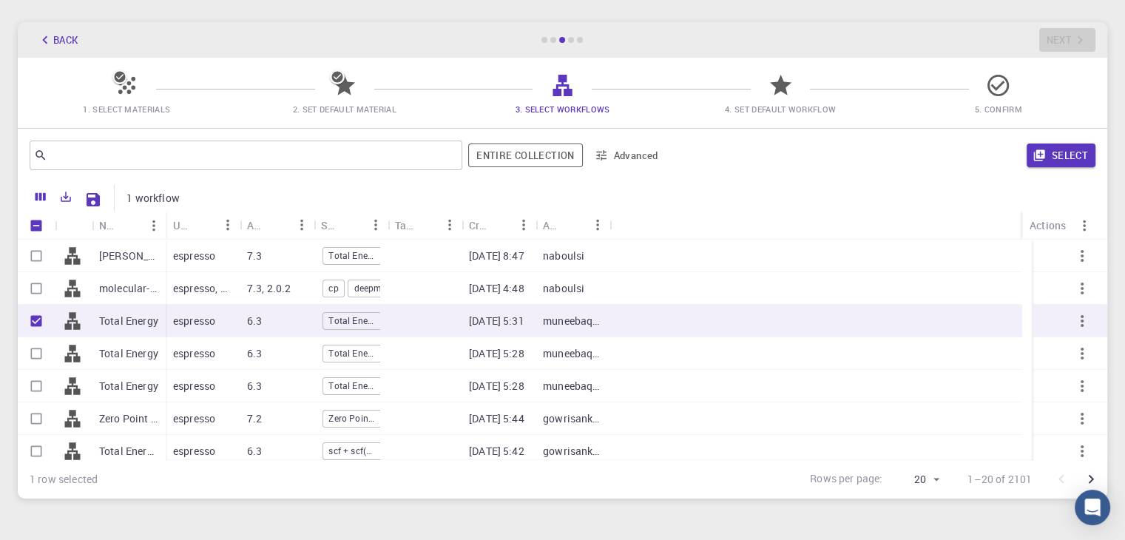
click at [37, 352] on input "Select row" at bounding box center [36, 354] width 28 height 28
checkbox input "true"
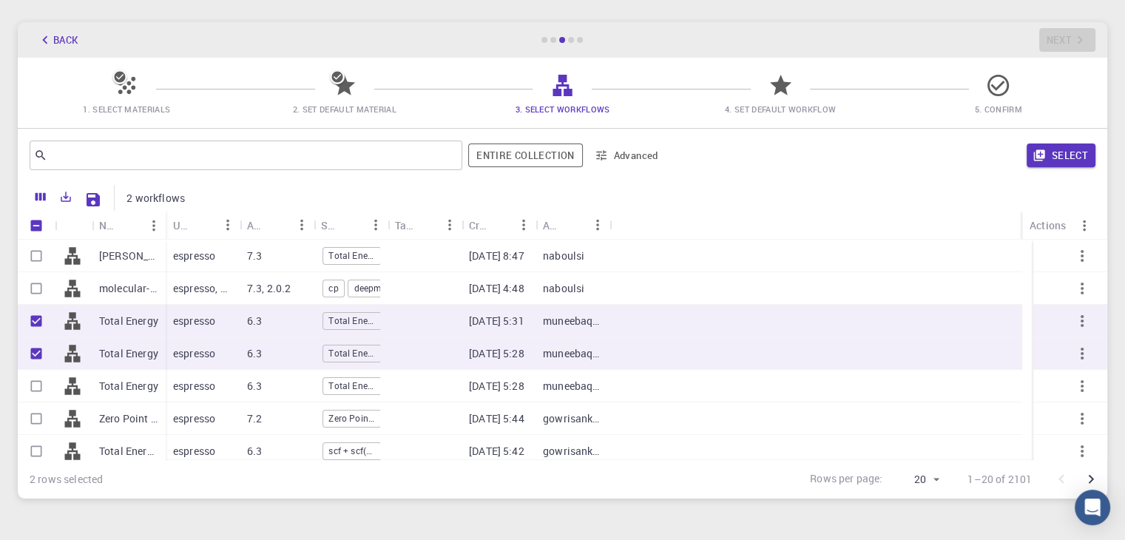
click at [36, 385] on input "Select row" at bounding box center [36, 386] width 28 height 28
checkbox input "true"
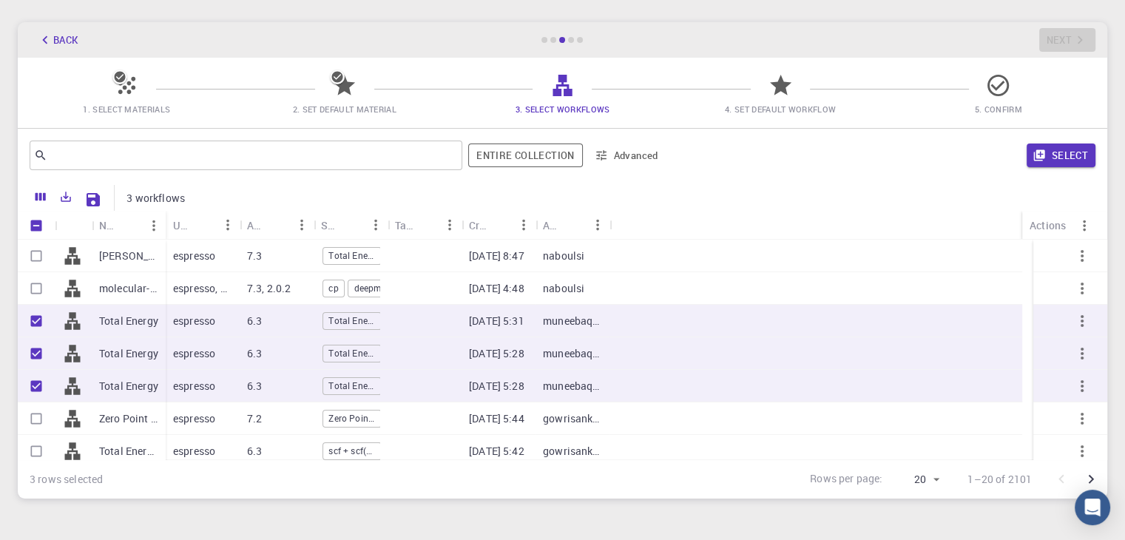
drag, startPoint x: 30, startPoint y: 448, endPoint x: 41, endPoint y: 445, distance: 11.7
click at [30, 448] on input "Select row" at bounding box center [36, 451] width 28 height 28
checkbox input "true"
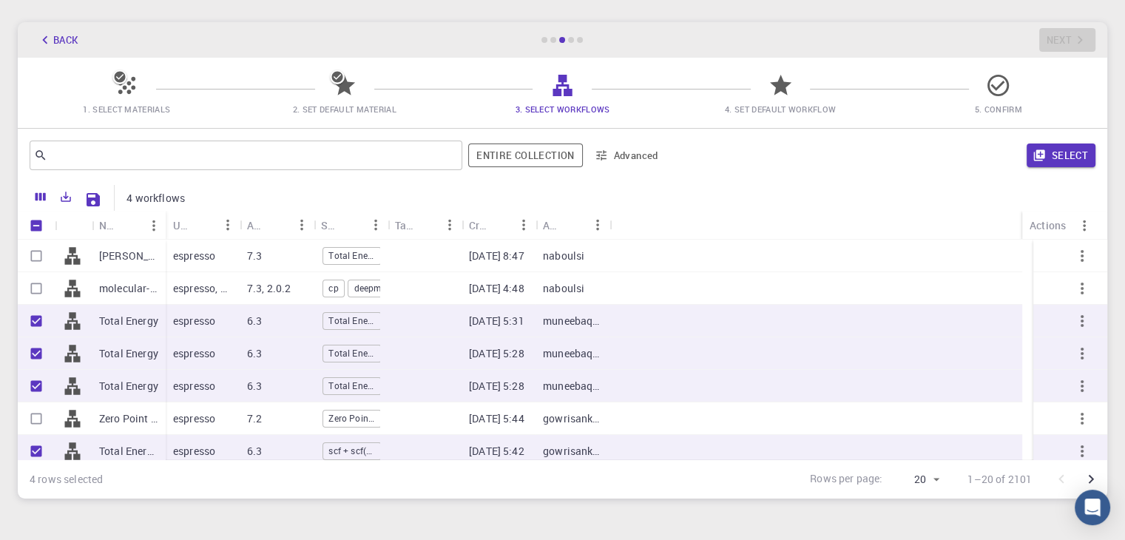
click at [33, 421] on input "Select row" at bounding box center [36, 419] width 28 height 28
checkbox input "true"
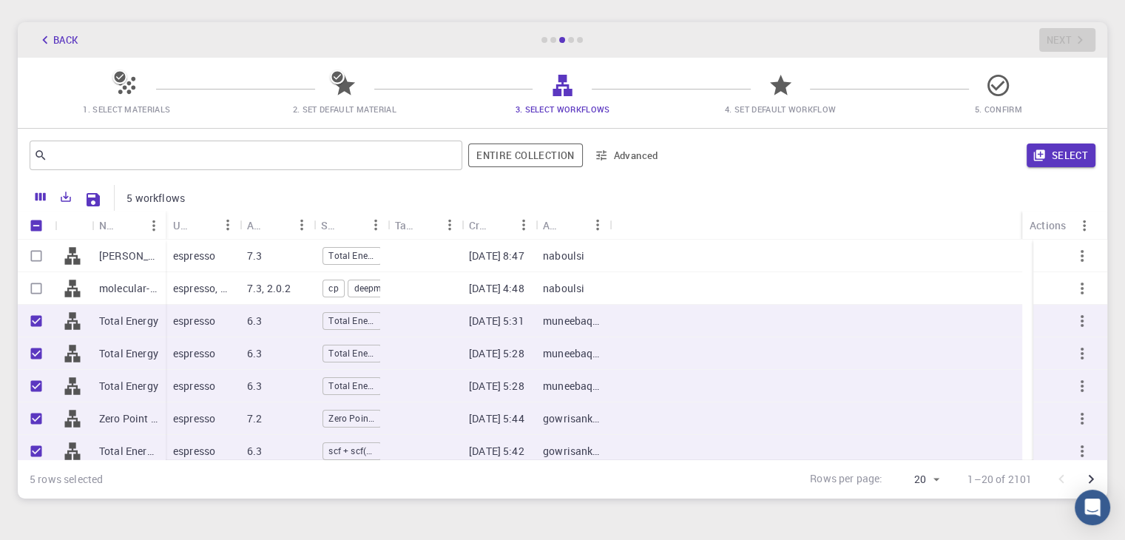
click at [42, 284] on input "Select row" at bounding box center [36, 288] width 28 height 28
checkbox input "true"
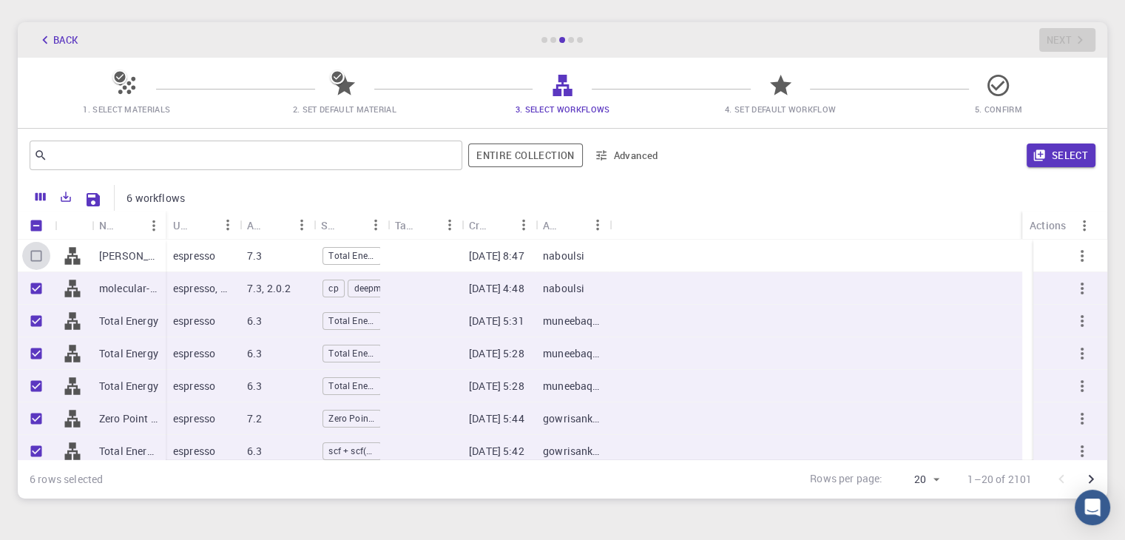
click at [38, 254] on input "Select row" at bounding box center [36, 256] width 28 height 28
checkbox input "true"
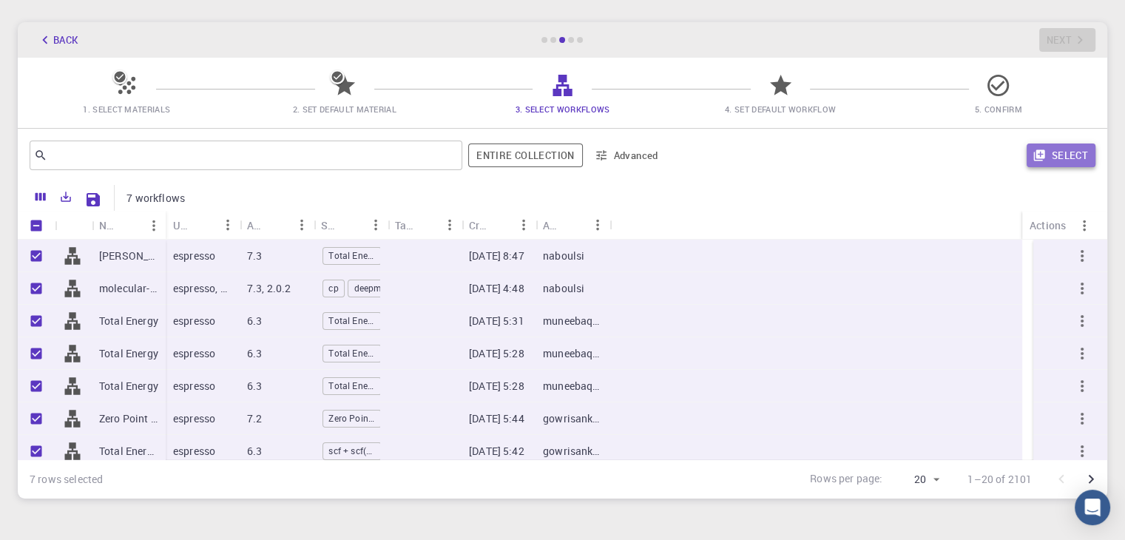
click at [1066, 146] on button "Select" at bounding box center [1061, 156] width 69 height 24
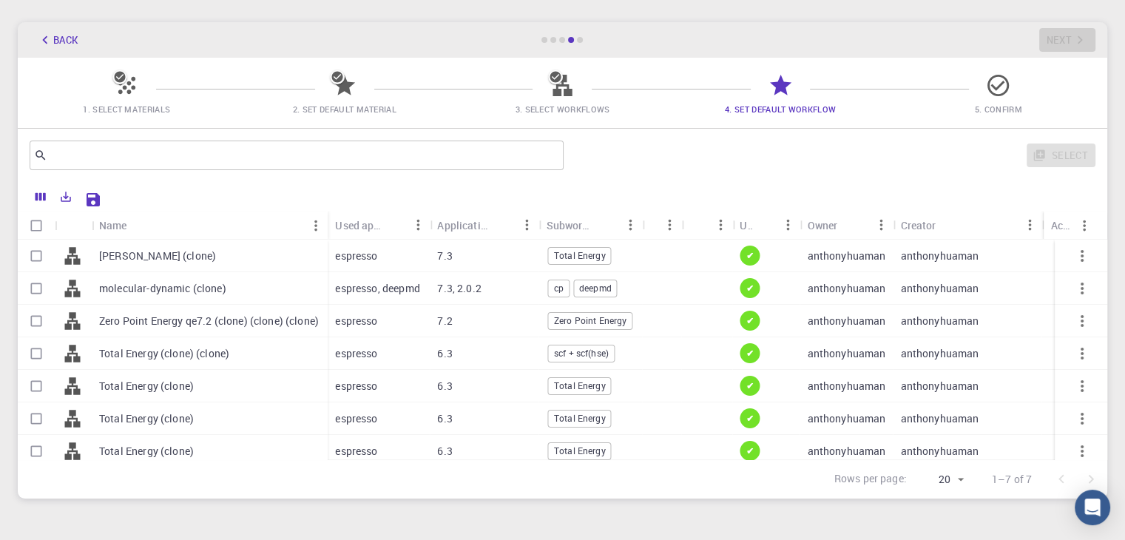
click at [38, 449] on input "Select row" at bounding box center [36, 451] width 28 height 28
checkbox input "true"
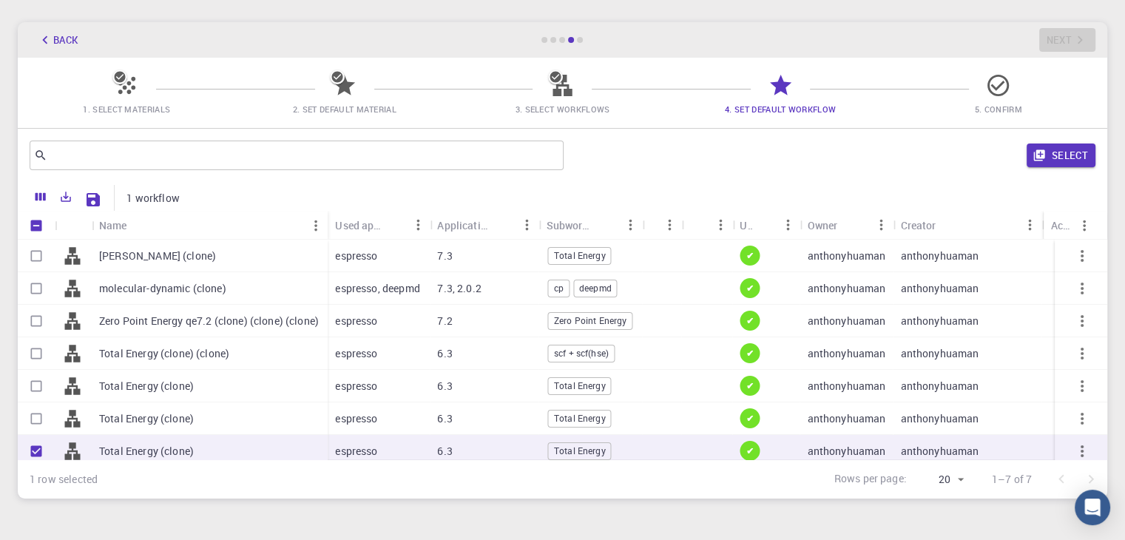
click at [41, 406] on input "Select row" at bounding box center [36, 419] width 28 height 28
checkbox input "true"
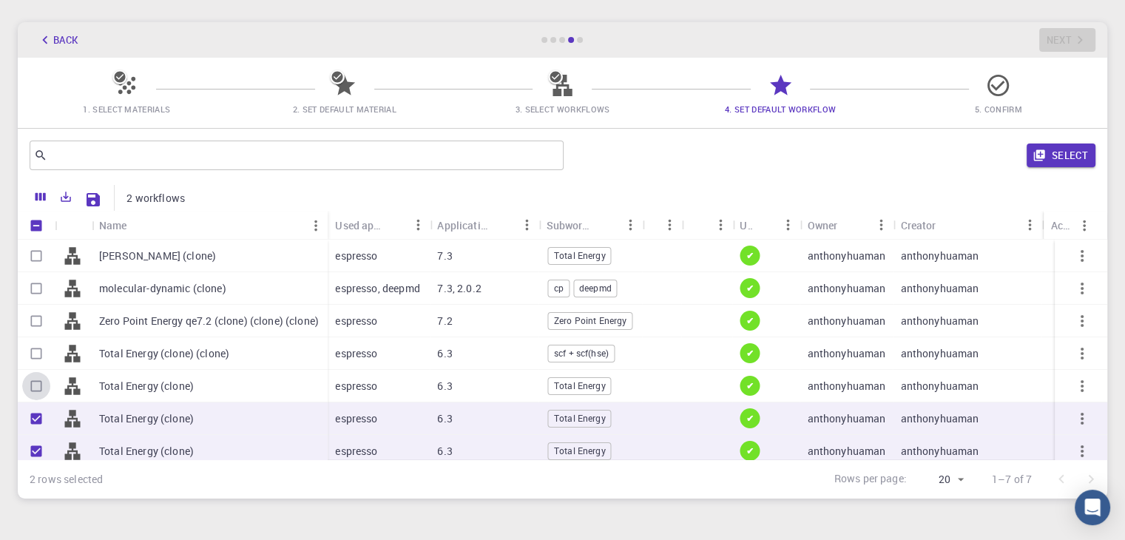
click at [36, 391] on input "Select row" at bounding box center [36, 386] width 28 height 28
checkbox input "true"
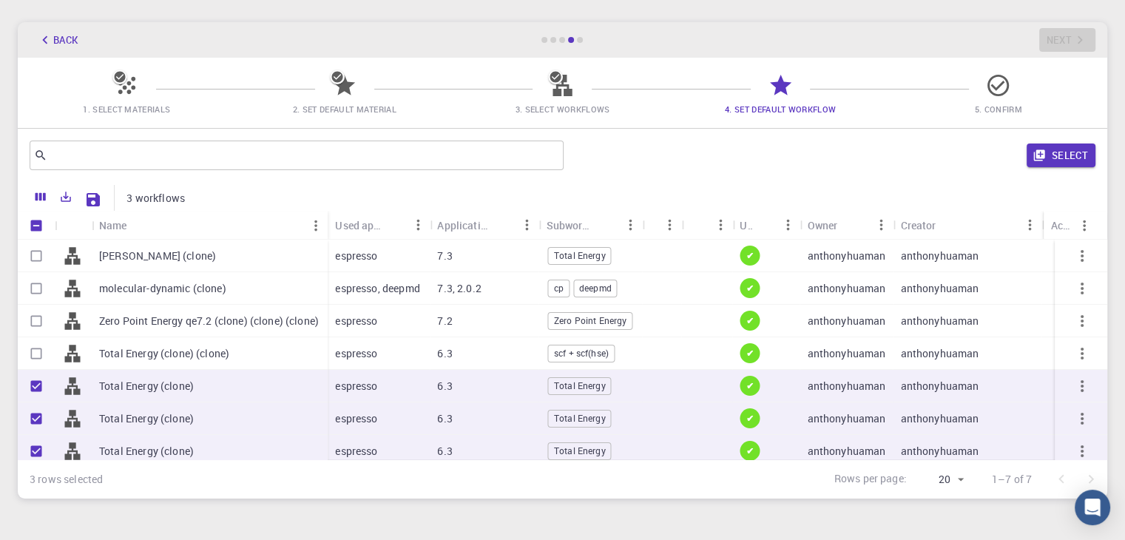
click at [33, 359] on input "Select row" at bounding box center [36, 354] width 28 height 28
checkbox input "true"
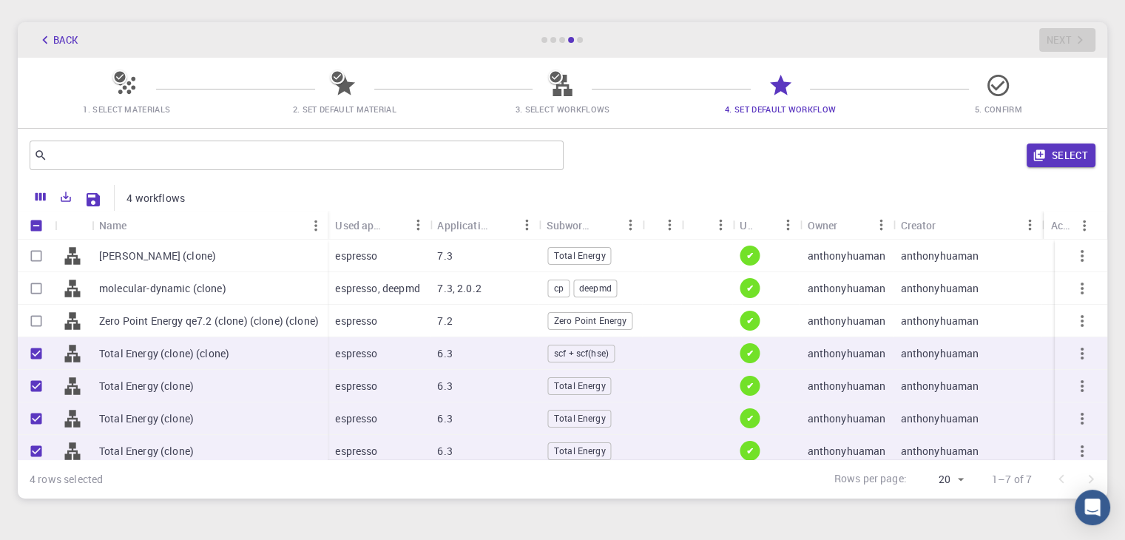
click at [44, 320] on input "Select row" at bounding box center [36, 321] width 28 height 28
checkbox input "true"
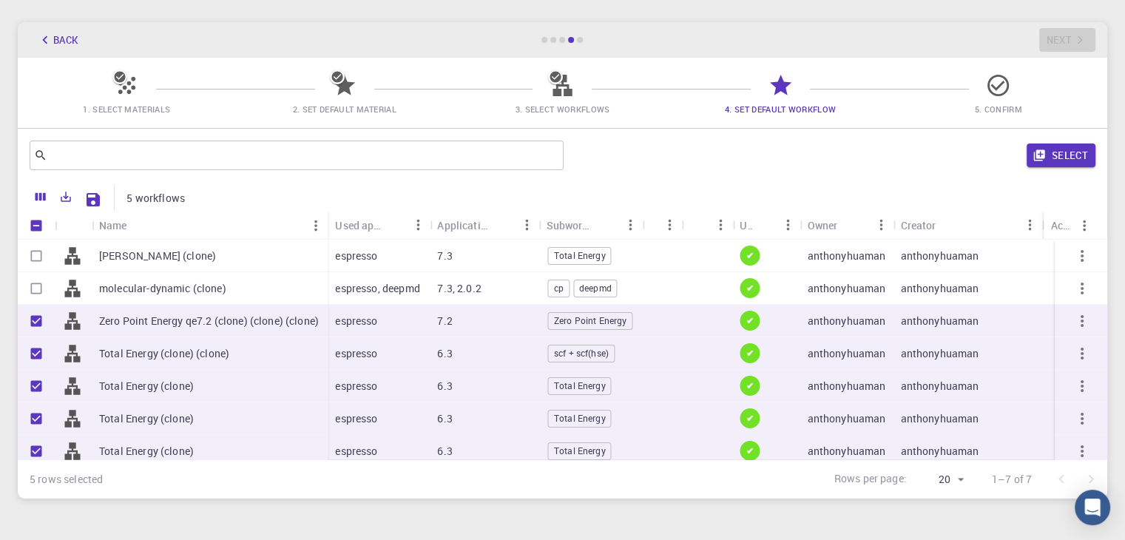
click at [36, 289] on input "Select row" at bounding box center [36, 288] width 28 height 28
checkbox input "true"
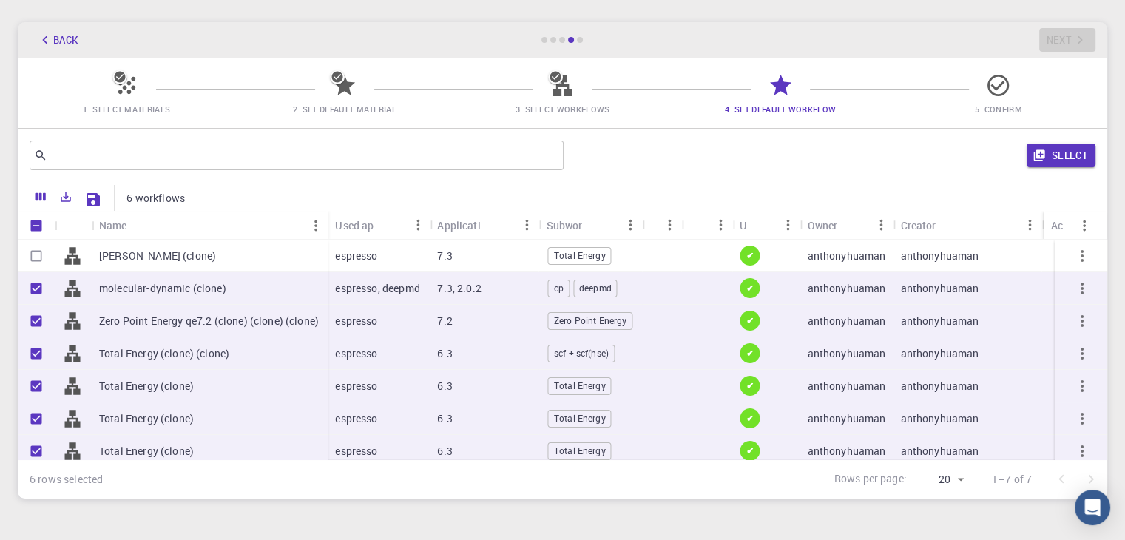
click at [36, 253] on input "Select row" at bounding box center [36, 256] width 28 height 28
checkbox input "true"
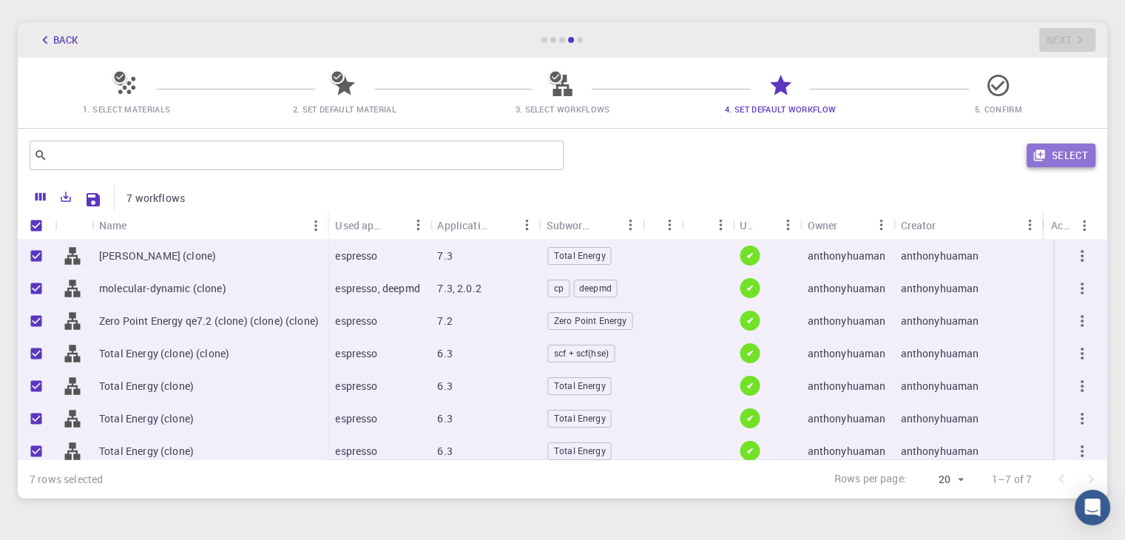
click at [1074, 158] on button "Select" at bounding box center [1061, 156] width 69 height 24
checkbox input "false"
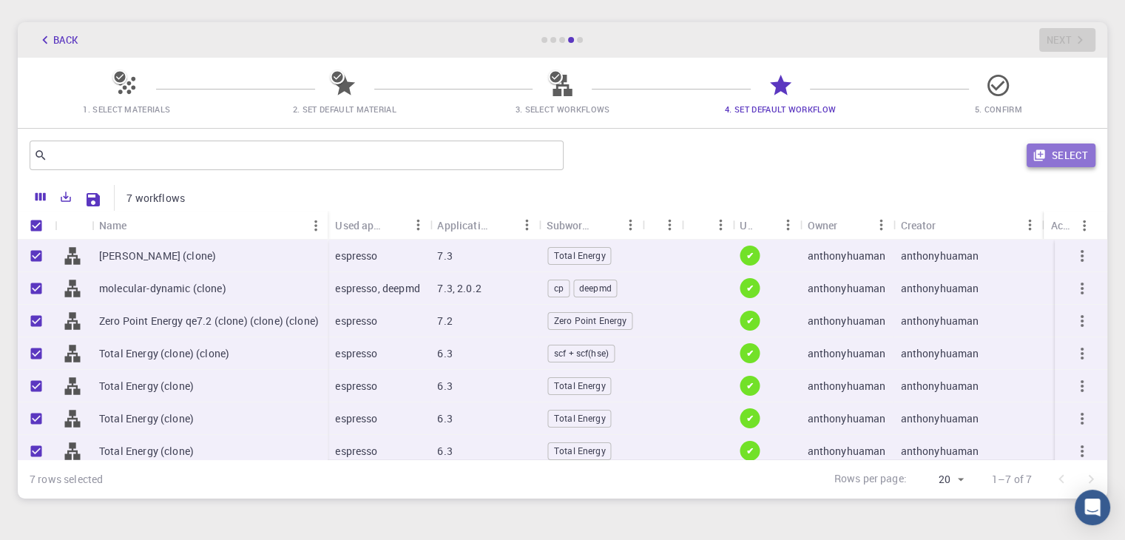
checkbox input "false"
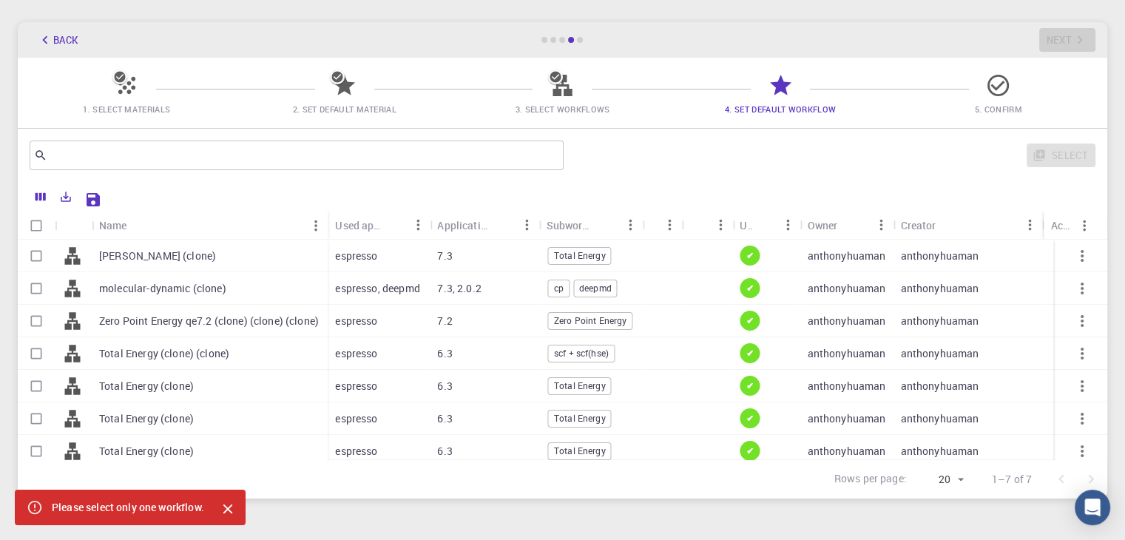
click at [38, 390] on input "Select row" at bounding box center [36, 386] width 28 height 28
checkbox input "true"
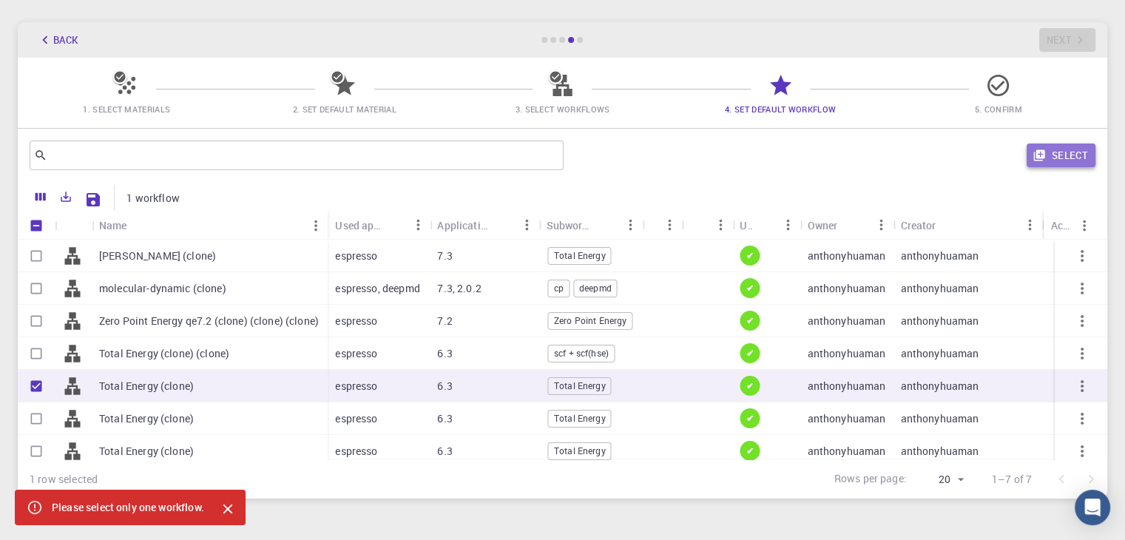
click at [1051, 159] on button "Select" at bounding box center [1061, 156] width 69 height 24
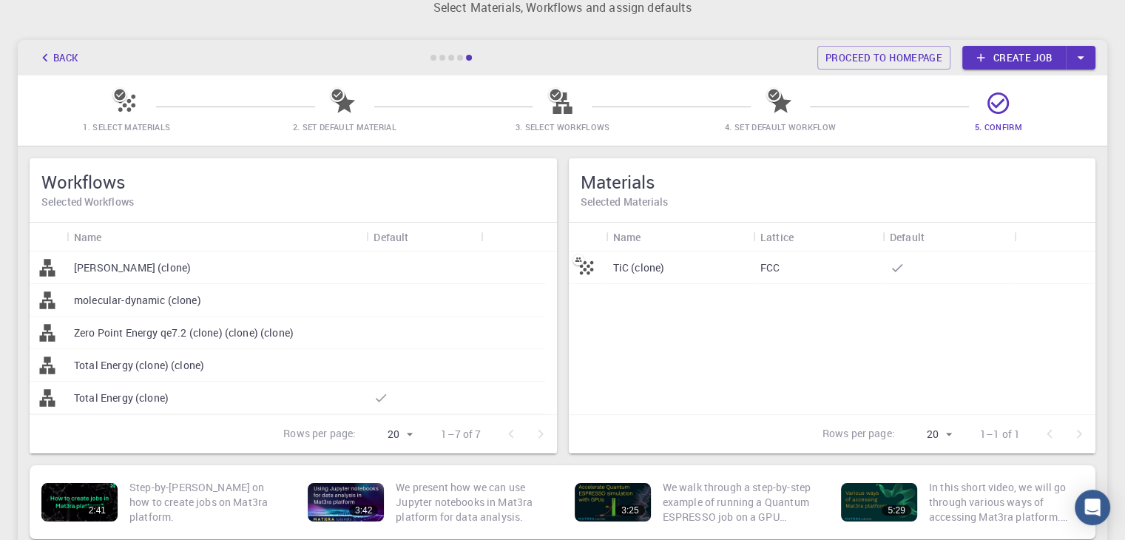
scroll to position [74, 0]
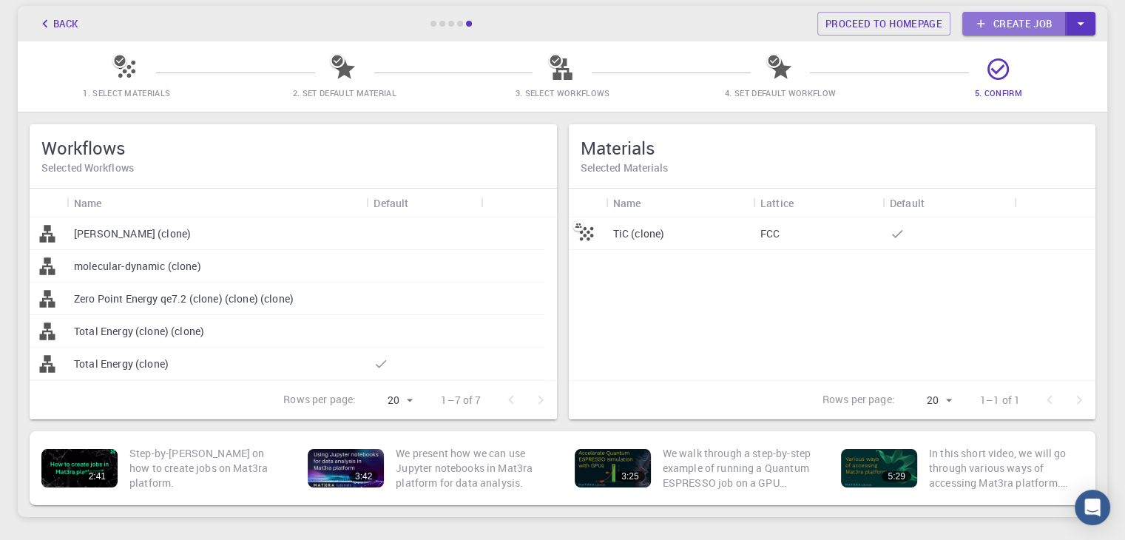
click at [1025, 30] on link "Create job" at bounding box center [1014, 24] width 104 height 24
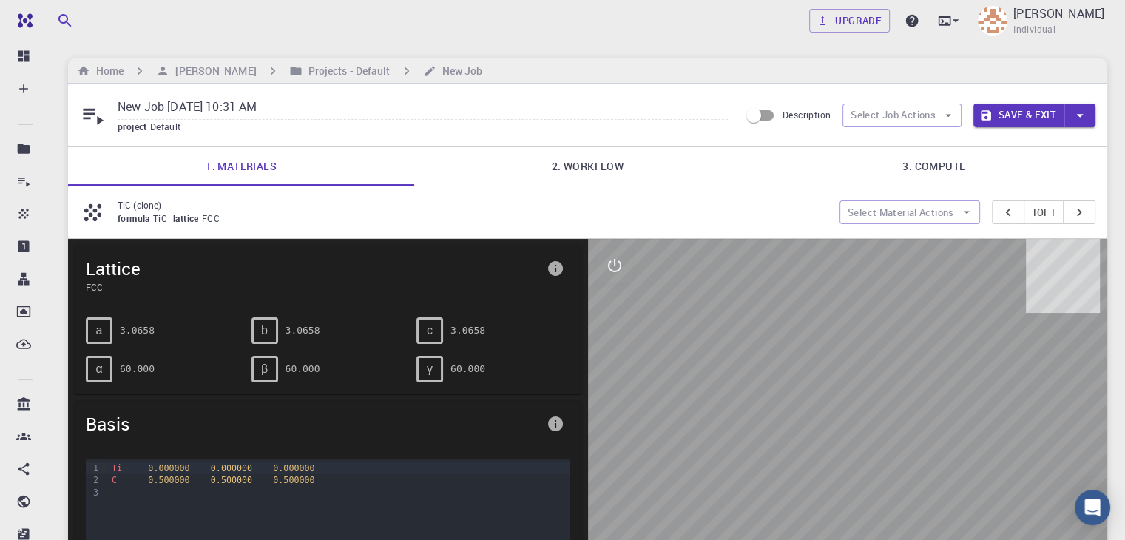
click at [577, 178] on link "2. Workflow" at bounding box center [587, 166] width 346 height 38
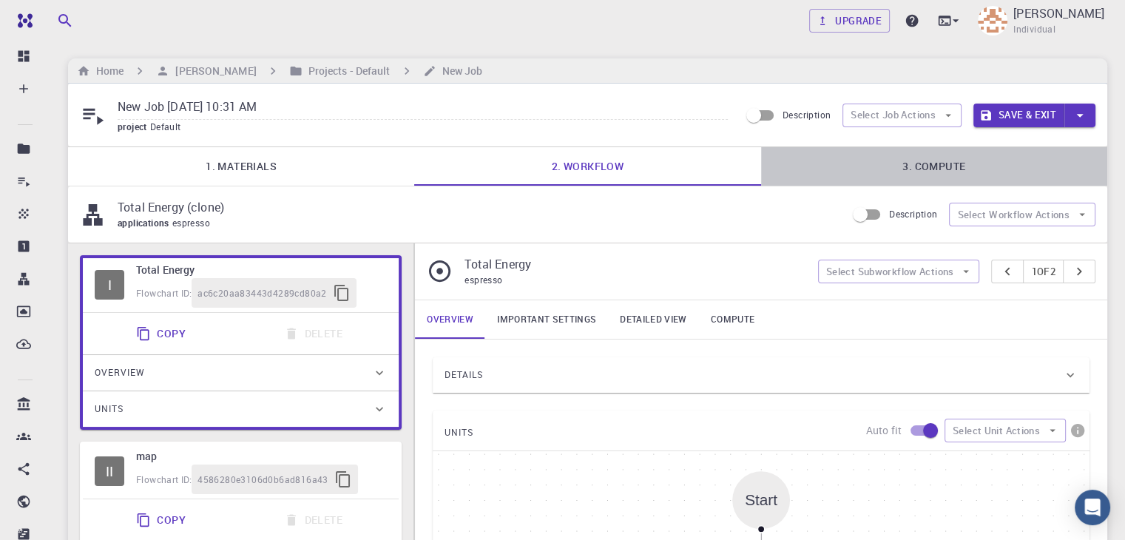
click at [934, 169] on link "3. Compute" at bounding box center [934, 166] width 346 height 38
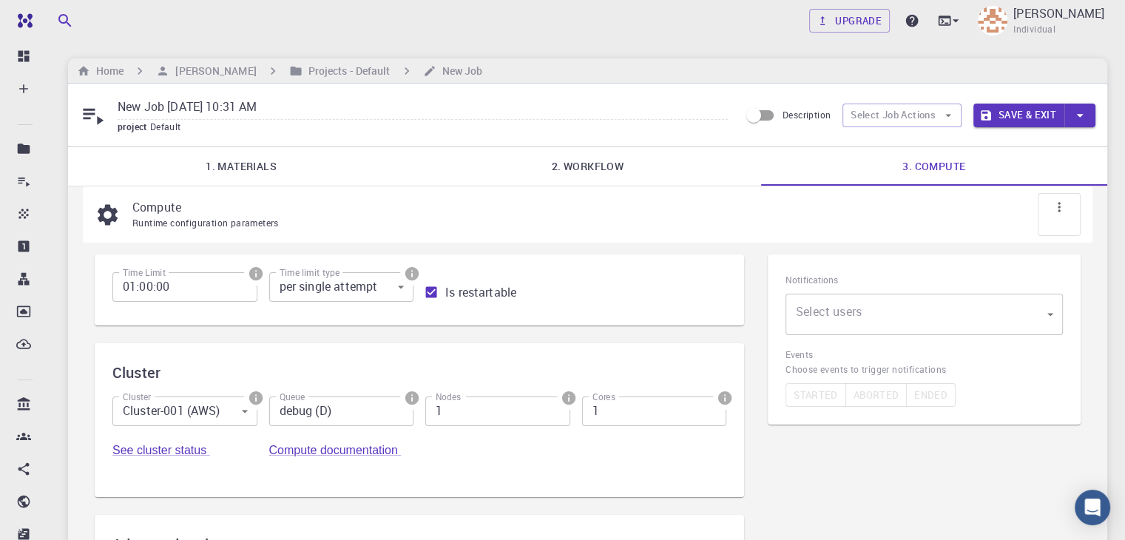
click at [604, 161] on link "2. Workflow" at bounding box center [587, 166] width 346 height 38
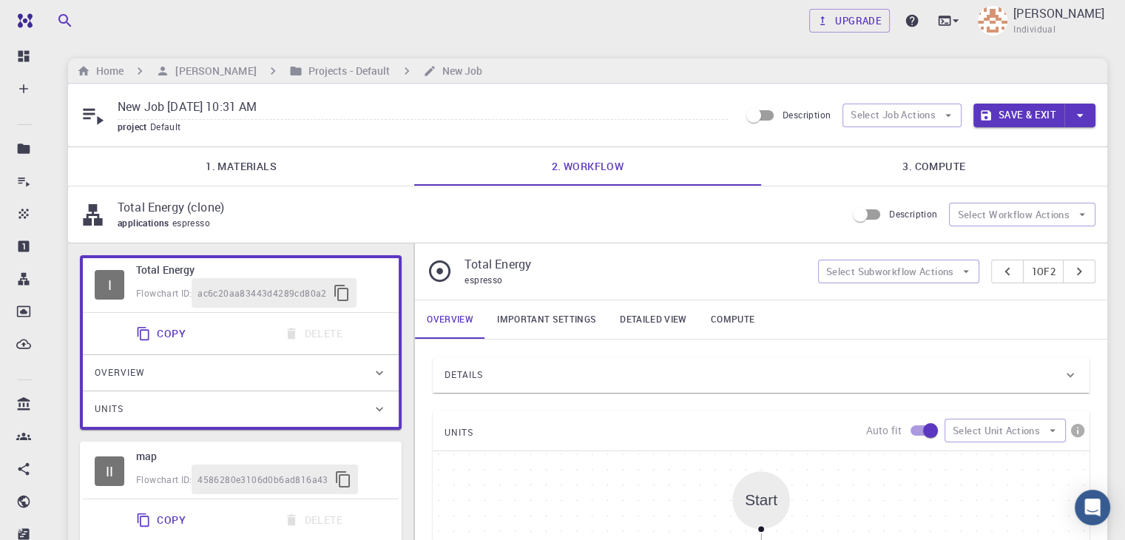
click at [938, 169] on link "3. Compute" at bounding box center [934, 166] width 346 height 38
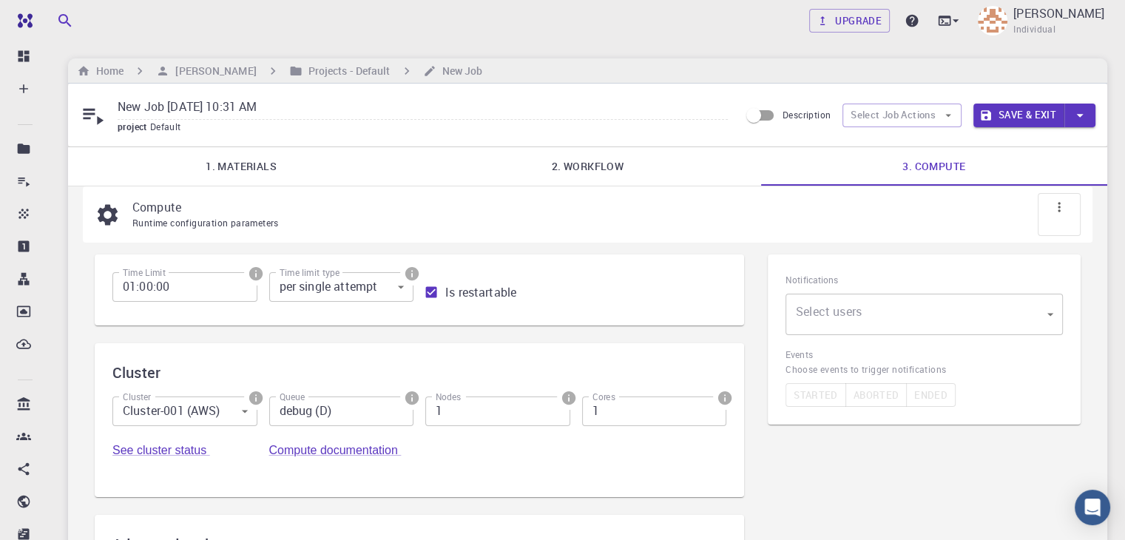
click at [1039, 116] on button "Save & Exit" at bounding box center [1019, 116] width 91 height 24
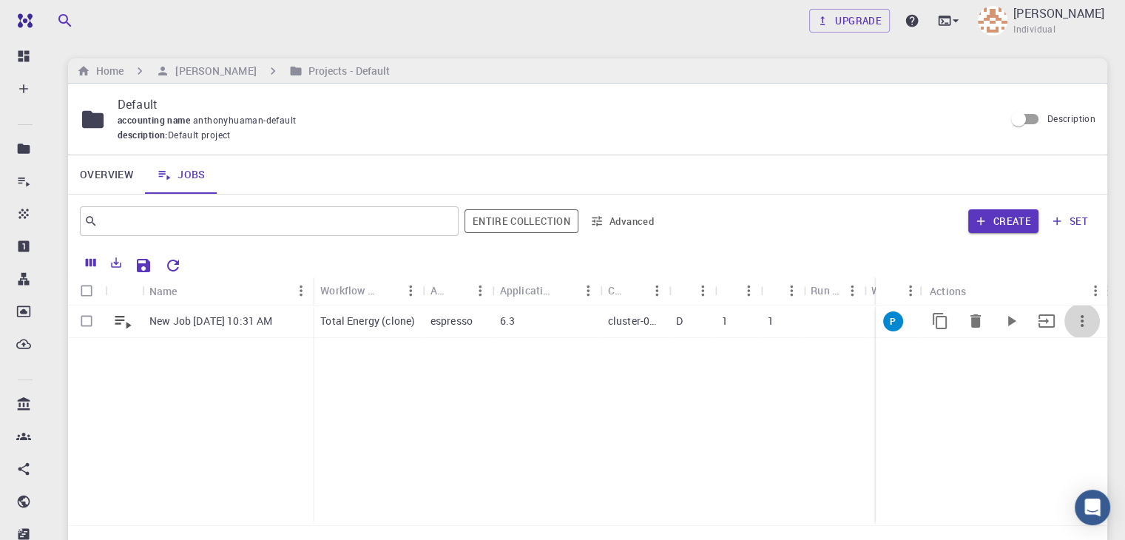
click at [1076, 318] on icon "button" at bounding box center [1082, 321] width 18 height 18
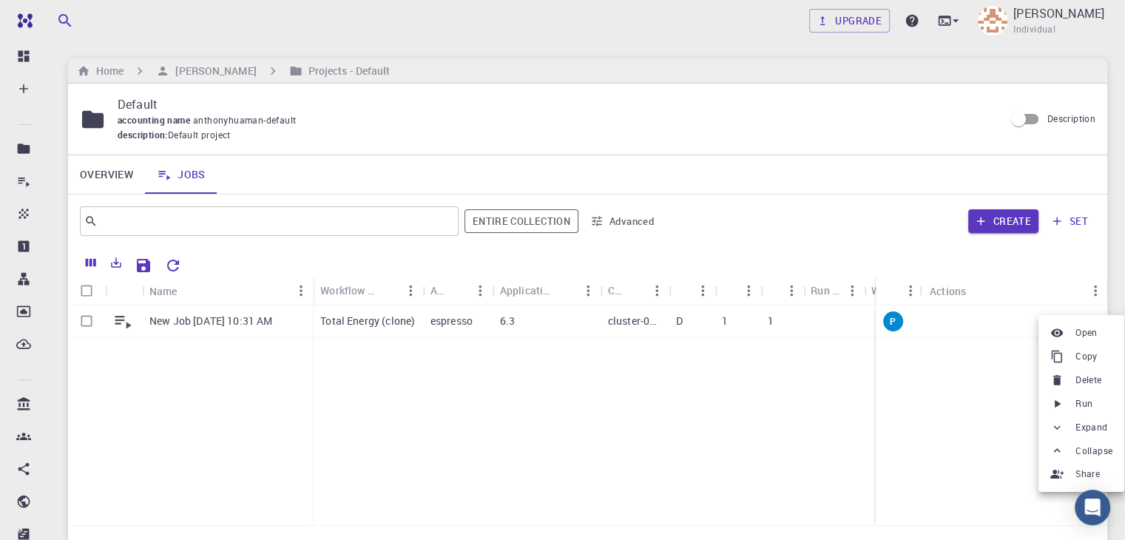
click at [938, 112] on div at bounding box center [562, 270] width 1125 height 540
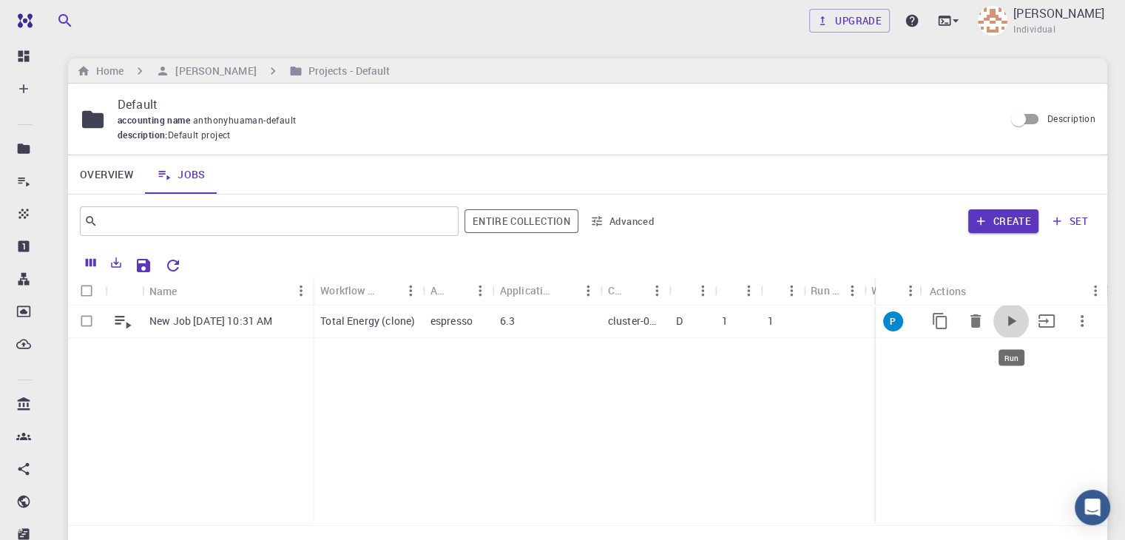
click at [1012, 314] on icon "Run" at bounding box center [1011, 321] width 18 height 18
click at [1011, 330] on button "Run" at bounding box center [1012, 321] width 36 height 36
click at [1011, 329] on icon "Run" at bounding box center [1011, 321] width 18 height 18
